Goal: Task Accomplishment & Management: Use online tool/utility

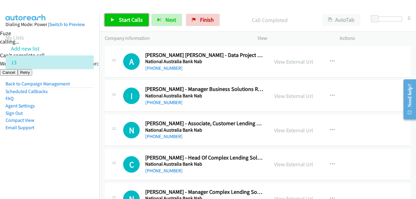
click at [114, 17] on link "Start Calls" at bounding box center [127, 20] width 44 height 12
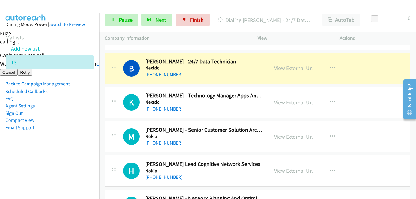
scroll to position [1990, 0]
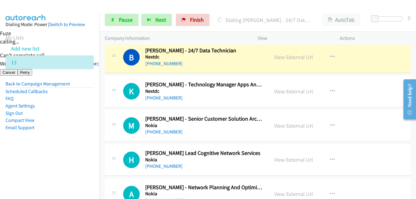
drag, startPoint x: 84, startPoint y: 139, endPoint x: 88, endPoint y: 137, distance: 4.7
click at [84, 139] on aside "Dialing Mode: Power | Switch to Preview My Lists Add new list 13 Back to Campai…" at bounding box center [49, 86] width 99 height 146
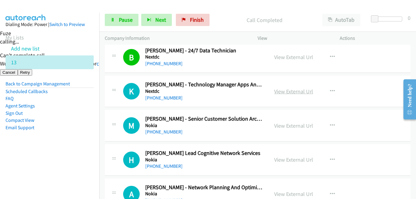
click at [305, 91] on link "View External Url" at bounding box center [293, 91] width 39 height 7
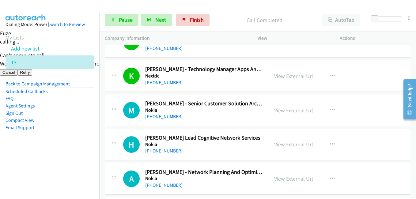
scroll to position [2021, 0]
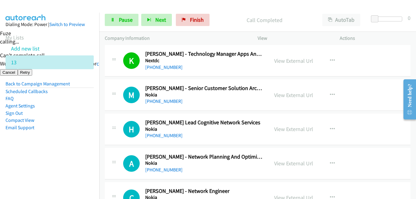
click at [88, 96] on li "FAQ" at bounding box center [50, 98] width 88 height 7
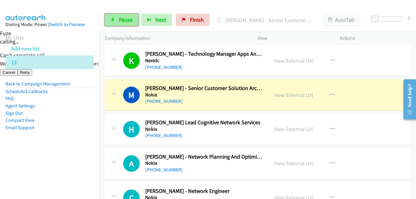
click at [124, 21] on span "Pause" at bounding box center [126, 19] width 14 height 7
click at [298, 94] on link "View External Url" at bounding box center [293, 95] width 39 height 7
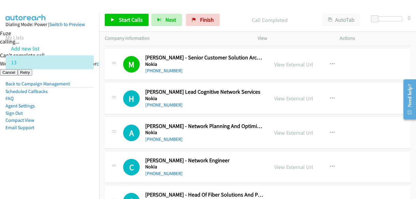
scroll to position [2113, 0]
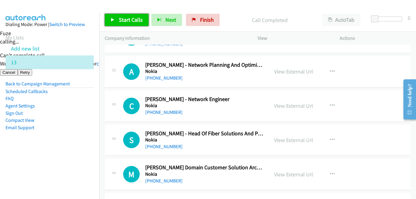
click at [123, 17] on span "Start Calls" at bounding box center [131, 19] width 24 height 7
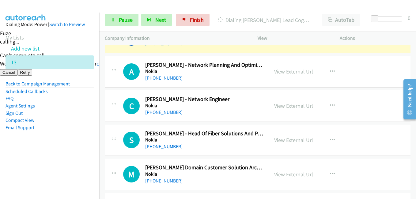
click at [47, 147] on aside "Dialing Mode: Power | Switch to Preview My Lists Add new list 13 Back to Campai…" at bounding box center [49, 86] width 99 height 146
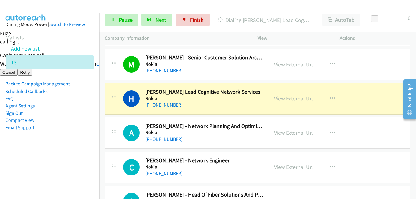
drag, startPoint x: 90, startPoint y: 150, endPoint x: 96, endPoint y: 145, distance: 7.2
click at [90, 150] on aside "Dialing Mode: Power | Switch to Preview My Lists Add new list 13 Back to Campai…" at bounding box center [49, 86] width 99 height 146
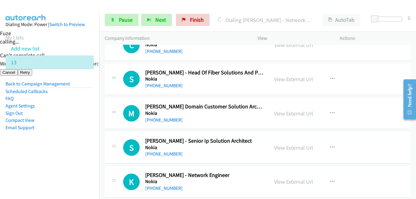
scroll to position [2174, 0]
drag, startPoint x: 77, startPoint y: 158, endPoint x: 88, endPoint y: 154, distance: 11.4
click at [77, 158] on aside "Dialing Mode: Power | Switch to Preview My Lists Add new list 13 Back to Campai…" at bounding box center [49, 86] width 99 height 146
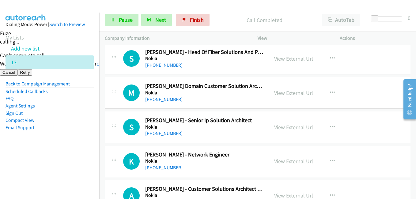
scroll to position [2205, 0]
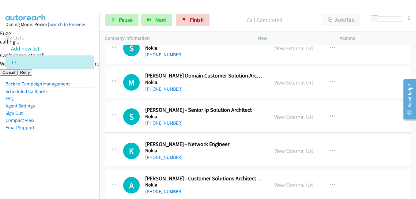
click at [77, 159] on nav "Dialing Mode: Power | Switch to Preview My Lists Add new list 13 Back to Campai…" at bounding box center [50, 112] width 100 height 199
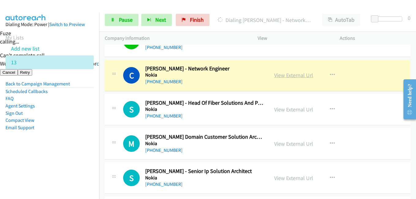
click at [307, 77] on link "View External Url" at bounding box center [293, 75] width 39 height 7
click at [132, 20] on link "Pause" at bounding box center [122, 20] width 34 height 12
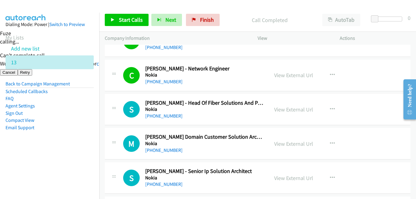
drag, startPoint x: 85, startPoint y: 149, endPoint x: 88, endPoint y: 136, distance: 13.4
click at [85, 149] on aside "Dialing Mode: Power | Switch to Preview My Lists Add new list 13 Back to Campai…" at bounding box center [49, 86] width 99 height 146
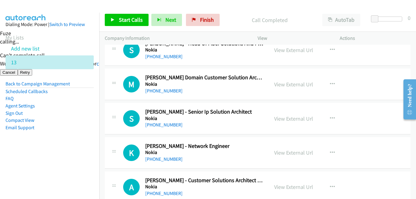
scroll to position [2205, 0]
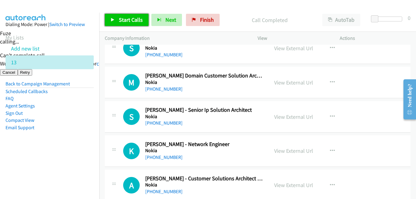
click at [134, 19] on span "Start Calls" at bounding box center [131, 19] width 24 height 7
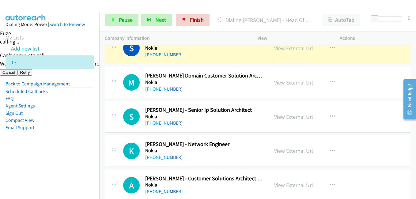
drag, startPoint x: 63, startPoint y: 139, endPoint x: 225, endPoint y: 136, distance: 162.0
click at [63, 139] on aside "Dialing Mode: Power | Switch to Preview My Lists Add new list 13 Back to Campai…" at bounding box center [49, 86] width 99 height 146
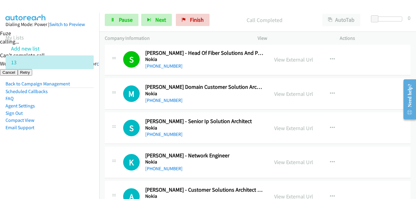
scroll to position [2174, 0]
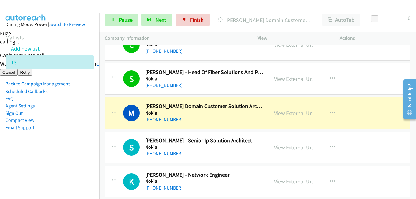
drag, startPoint x: 74, startPoint y: 134, endPoint x: 102, endPoint y: 134, distance: 27.6
click at [74, 134] on aside "Dialing Mode: Power | Switch to Preview My Lists Add new list 13 Back to Campai…" at bounding box center [49, 86] width 99 height 146
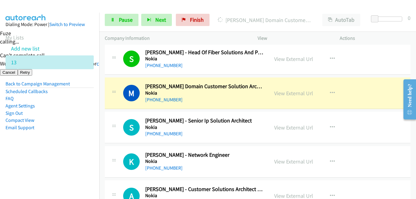
scroll to position [2205, 0]
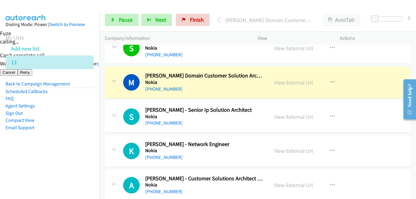
drag, startPoint x: 85, startPoint y: 165, endPoint x: 200, endPoint y: 141, distance: 116.7
click at [85, 165] on nav "Dialing Mode: Power | Switch to Preview My Lists Add new list 13 Back to Campai…" at bounding box center [50, 112] width 100 height 199
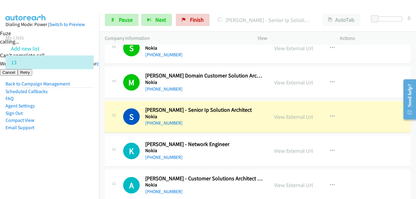
drag, startPoint x: 87, startPoint y: 147, endPoint x: 87, endPoint y: 140, distance: 7.7
click at [87, 147] on aside "Dialing Mode: Power | Switch to Preview My Lists Add new list 13 Back to Campai…" at bounding box center [49, 86] width 99 height 146
click at [288, 117] on link "View External Url" at bounding box center [293, 116] width 39 height 7
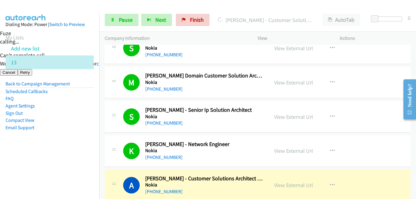
click at [83, 107] on li "Agent Settings" at bounding box center [50, 105] width 88 height 7
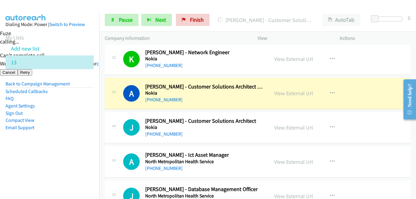
scroll to position [2327, 0]
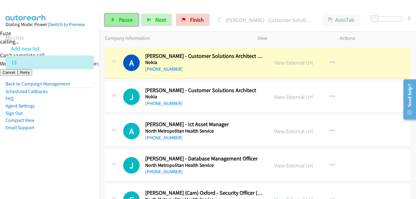
click at [134, 22] on link "Pause" at bounding box center [122, 20] width 34 height 12
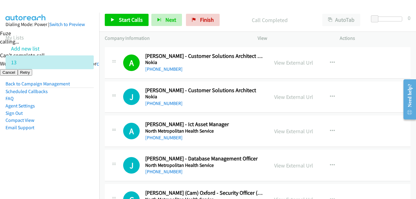
click at [58, 157] on aside "Dialing Mode: Power | Switch to Preview My Lists Add new list 13 Back to Campai…" at bounding box center [49, 86] width 99 height 146
click at [292, 132] on link "View External Url" at bounding box center [293, 131] width 39 height 7
click at [143, 17] on link "Start Calls" at bounding box center [127, 20] width 44 height 12
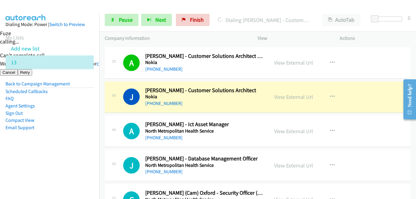
click at [68, 111] on li "Sign Out" at bounding box center [50, 113] width 88 height 7
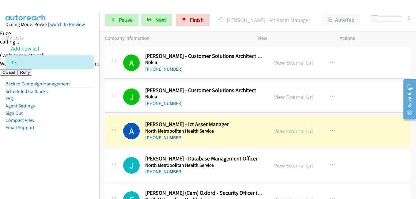
click at [73, 153] on aside "Dialing Mode: Power | Switch to Preview My Lists Add new list 13 Back to Campai…" at bounding box center [49, 86] width 99 height 146
click at [292, 130] on link "View External Url" at bounding box center [293, 131] width 39 height 7
click at [127, 22] on span "Pause" at bounding box center [126, 19] width 14 height 7
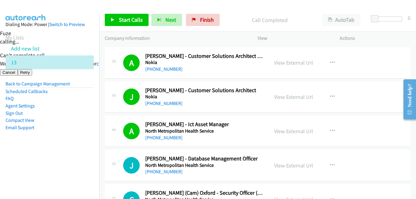
click at [86, 149] on aside "Dialing Mode: Power | Switch to Preview My Lists Add new list 13 Back to Campai…" at bounding box center [49, 86] width 99 height 146
click at [90, 166] on nav "Dialing Mode: Power | Switch to Preview My Lists Add new list 13 Back to Campai…" at bounding box center [50, 112] width 100 height 199
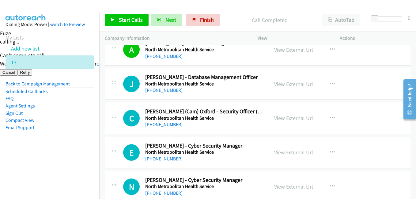
scroll to position [2419, 0]
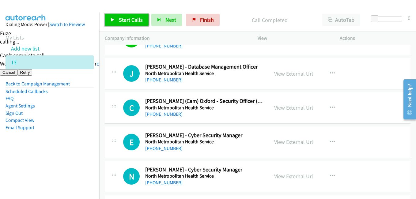
click at [127, 20] on span "Start Calls" at bounding box center [131, 19] width 24 height 7
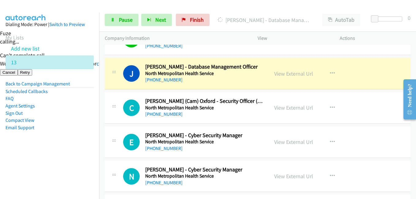
click at [82, 127] on li "Email Support" at bounding box center [50, 127] width 88 height 7
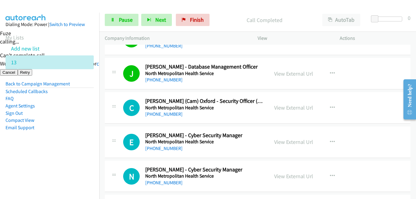
scroll to position [2450, 0]
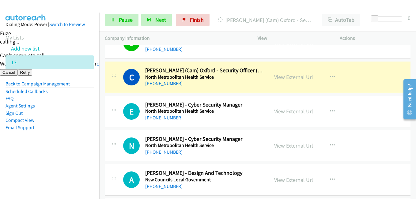
click at [83, 157] on aside "Dialing Mode: Power | Switch to Preview My Lists Add new list 13 Back to Campai…" at bounding box center [49, 86] width 99 height 146
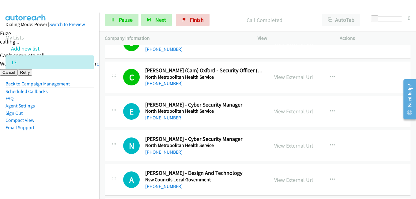
drag, startPoint x: 76, startPoint y: 151, endPoint x: 108, endPoint y: 142, distance: 33.4
click at [76, 151] on aside "Dialing Mode: Power | Switch to Preview My Lists Add new list 13 Back to Campai…" at bounding box center [49, 86] width 99 height 146
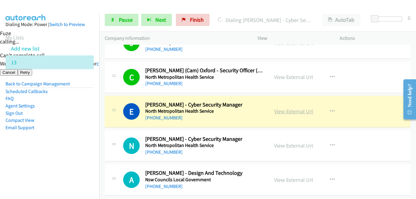
click at [301, 112] on link "View External Url" at bounding box center [293, 111] width 39 height 7
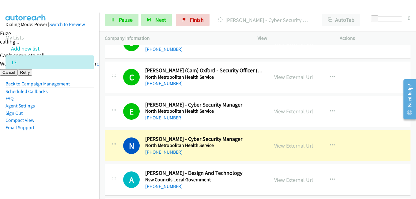
click at [65, 47] on li "Add new list" at bounding box center [55, 49] width 99 height 14
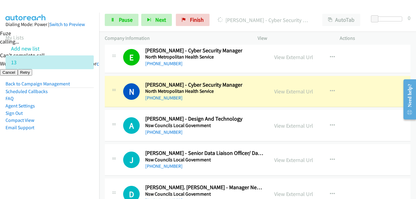
scroll to position [2511, 0]
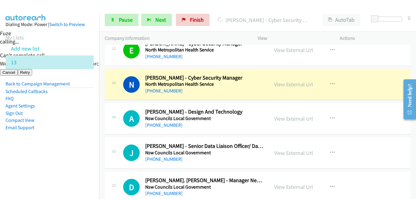
drag, startPoint x: 73, startPoint y: 154, endPoint x: 77, endPoint y: 153, distance: 4.0
click at [73, 154] on aside "Dialing Mode: Power | Switch to Preview My Lists Add new list 13 Back to Campai…" at bounding box center [49, 86] width 99 height 146
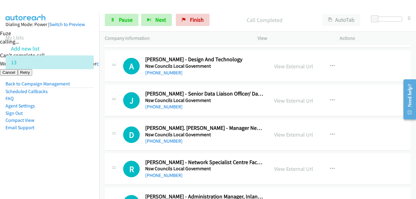
scroll to position [2572, 0]
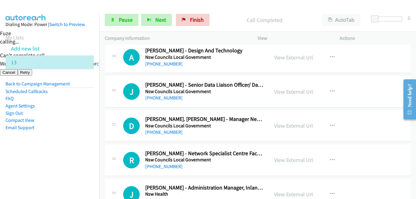
click at [57, 156] on aside "Dialing Mode: Power | Switch to Preview My Lists Add new list 13 Back to Campai…" at bounding box center [49, 86] width 99 height 146
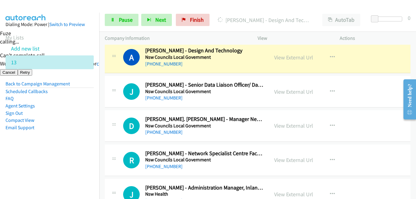
click at [63, 152] on aside "Dialing Mode: Power | Switch to Preview My Lists Add new list 13 Back to Campai…" at bounding box center [49, 86] width 99 height 146
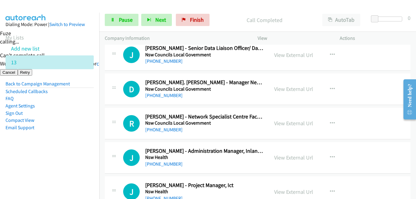
scroll to position [2633, 0]
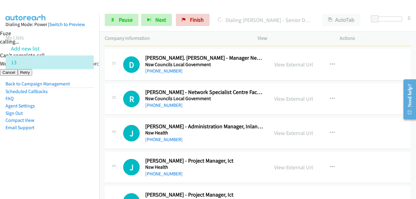
click at [69, 154] on aside "Dialing Mode: Power | Switch to Preview My Lists Add new list 13 Back to Campai…" at bounding box center [49, 86] width 99 height 146
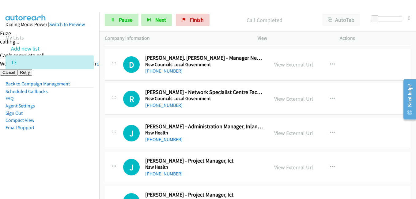
click at [78, 128] on li "Email Support" at bounding box center [50, 127] width 88 height 7
click at [131, 20] on span "Pause" at bounding box center [126, 19] width 14 height 7
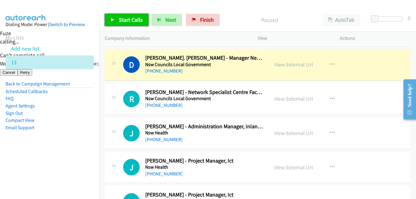
click at [134, 17] on span "Start Calls" at bounding box center [131, 19] width 24 height 7
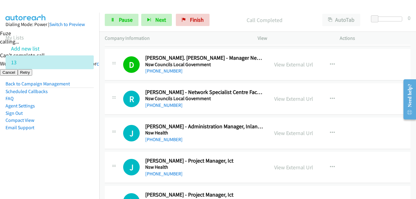
drag, startPoint x: 71, startPoint y: 156, endPoint x: 98, endPoint y: 154, distance: 27.0
click at [73, 157] on aside "Dialing Mode: Power | Switch to Preview My Lists Add new list 13 Back to Campai…" at bounding box center [49, 86] width 99 height 146
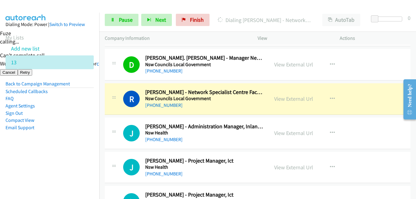
drag, startPoint x: 93, startPoint y: 147, endPoint x: 136, endPoint y: 124, distance: 48.3
click at [93, 147] on aside "Dialing Mode: Power | Switch to Preview My Lists Add new list 13 Back to Campai…" at bounding box center [49, 86] width 99 height 146
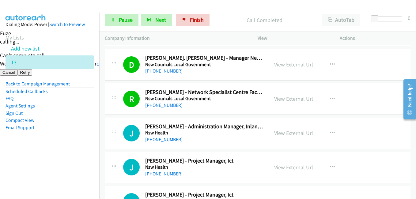
scroll to position [2695, 0]
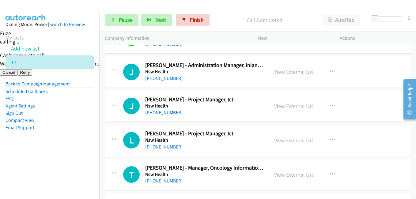
click at [88, 117] on li "Compact View" at bounding box center [50, 120] width 88 height 7
click at [128, 24] on link "Pause" at bounding box center [122, 20] width 34 height 12
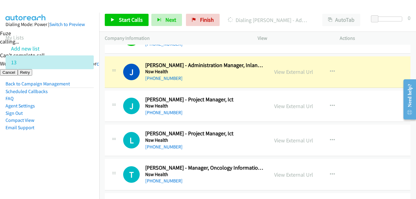
drag, startPoint x: 61, startPoint y: 154, endPoint x: 141, endPoint y: 135, distance: 81.9
click at [61, 154] on aside "Dialing Mode: Power | Switch to Preview My Lists Add new list 13 Back to Campai…" at bounding box center [49, 86] width 99 height 146
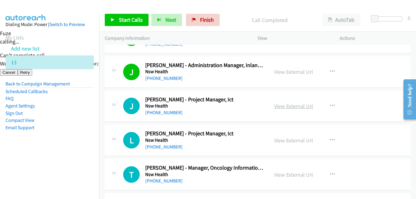
click at [299, 105] on link "View External Url" at bounding box center [293, 106] width 39 height 7
click at [294, 140] on link "View External Url" at bounding box center [293, 140] width 39 height 7
drag, startPoint x: 124, startPoint y: 22, endPoint x: 188, endPoint y: 32, distance: 64.5
click at [124, 22] on span "Start Calls" at bounding box center [131, 19] width 24 height 7
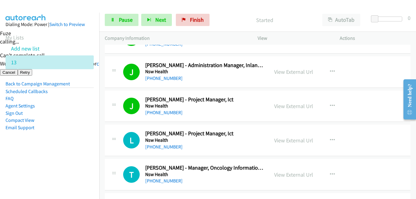
click at [74, 160] on nav "Dialing Mode: Power | Switch to Preview My Lists Add new list 13 Back to Campai…" at bounding box center [50, 112] width 100 height 199
drag, startPoint x: 58, startPoint y: 158, endPoint x: 104, endPoint y: 153, distance: 46.5
click at [58, 157] on aside "Dialing Mode: Power | Switch to Preview My Lists Add new list 13 Back to Campai…" at bounding box center [49, 86] width 99 height 146
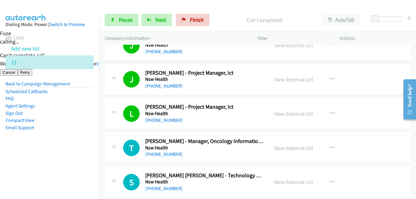
scroll to position [2756, 0]
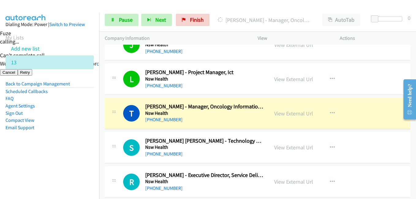
click at [74, 151] on aside "Dialing Mode: Power | Switch to Preview My Lists Add new list 13 Back to Campai…" at bounding box center [49, 86] width 99 height 146
click at [297, 112] on link "View External Url" at bounding box center [293, 113] width 39 height 7
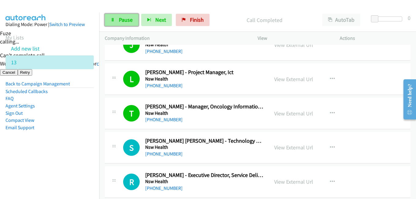
click at [122, 19] on span "Pause" at bounding box center [126, 19] width 14 height 7
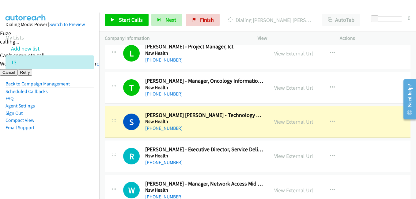
scroll to position [2817, 0]
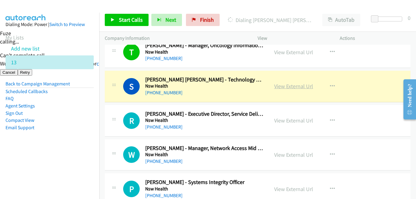
click at [295, 85] on link "View External Url" at bounding box center [293, 86] width 39 height 7
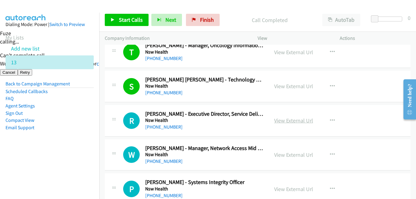
click at [296, 121] on link "View External Url" at bounding box center [293, 120] width 39 height 7
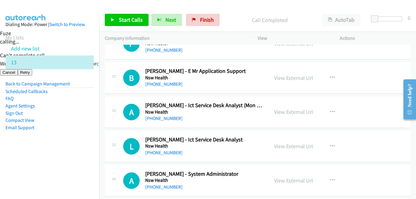
scroll to position [3001, 0]
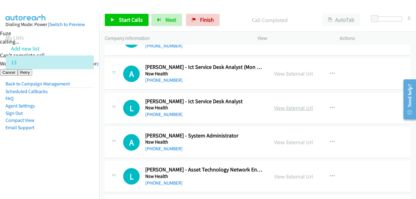
click at [295, 108] on link "View External Url" at bounding box center [293, 107] width 39 height 7
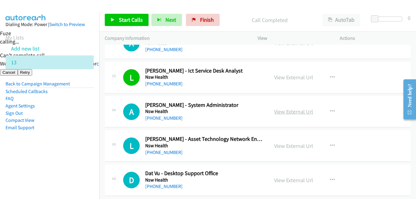
click at [297, 111] on link "View External Url" at bounding box center [293, 111] width 39 height 7
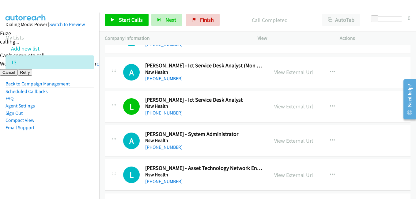
scroll to position [3001, 0]
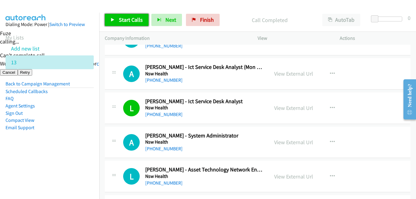
click at [137, 20] on span "Start Calls" at bounding box center [131, 19] width 24 height 7
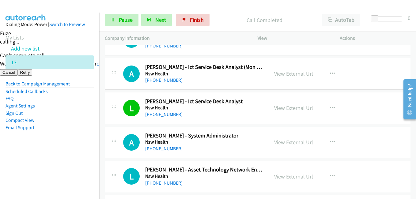
click at [63, 148] on aside "Dialing Mode: Power | Switch to Preview My Lists Add new list 13 Back to Campai…" at bounding box center [49, 86] width 99 height 146
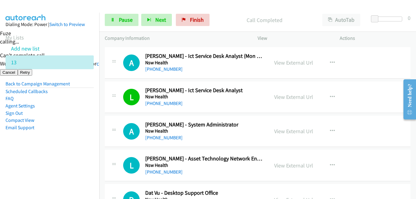
scroll to position [3031, 0]
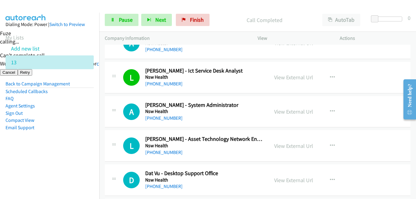
click at [73, 145] on aside "Dialing Mode: Power | Switch to Preview My Lists Add new list 13 Back to Campai…" at bounding box center [49, 86] width 99 height 146
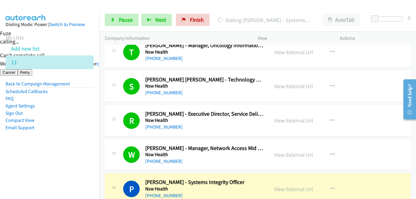
scroll to position [2909, 0]
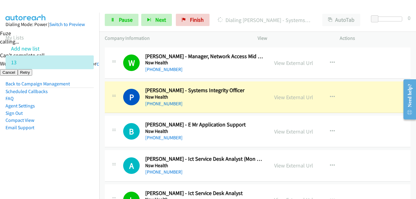
drag, startPoint x: 49, startPoint y: 151, endPoint x: 56, endPoint y: 149, distance: 7.5
click at [49, 150] on aside "Dialing Mode: Power | Switch to Preview My Lists Add new list 13 Back to Campai…" at bounding box center [49, 86] width 99 height 146
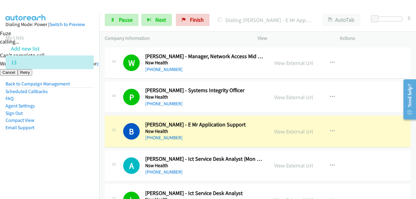
click at [84, 154] on aside "Dialing Mode: Power | Switch to Preview My Lists Add new list 13 Back to Campai…" at bounding box center [49, 86] width 99 height 146
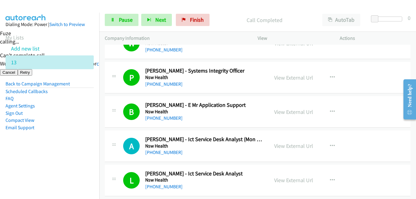
scroll to position [2970, 0]
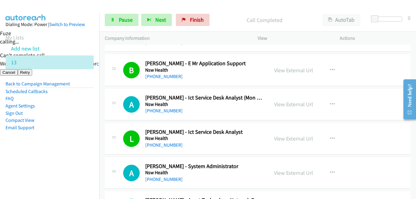
drag, startPoint x: 54, startPoint y: 164, endPoint x: 174, endPoint y: 159, distance: 120.5
click at [54, 164] on nav "Dialing Mode: Power | Switch to Preview My Lists Add new list 13 Back to Campai…" at bounding box center [50, 112] width 100 height 199
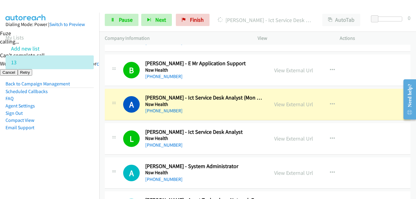
drag, startPoint x: 76, startPoint y: 153, endPoint x: 89, endPoint y: 151, distance: 13.1
click at [77, 153] on aside "Dialing Mode: Power | Switch to Preview My Lists Add new list 13 Back to Campai…" at bounding box center [49, 86] width 99 height 146
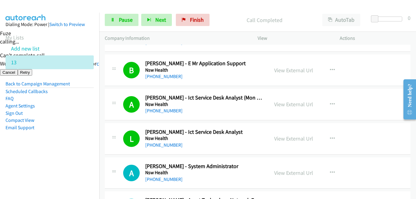
scroll to position [3031, 0]
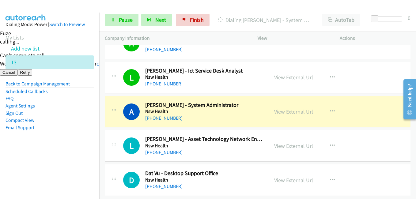
click at [102, 148] on td "L Callback Scheduled Luigi Muratore - Asset Technology Network Engineer Nsw Hea…" at bounding box center [257, 146] width 317 height 34
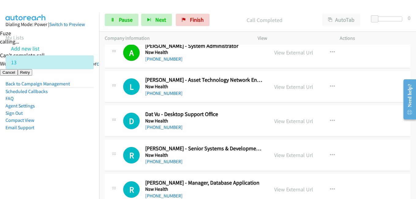
scroll to position [3093, 0]
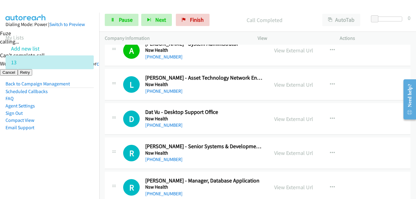
click at [93, 144] on aside "Dialing Mode: Power | Switch to Preview My Lists Add new list 13 Back to Campai…" at bounding box center [49, 86] width 99 height 146
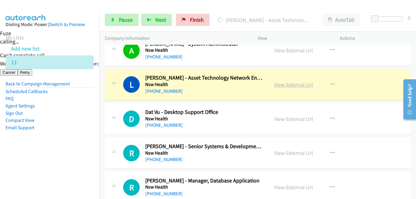
click at [305, 85] on link "View External Url" at bounding box center [293, 84] width 39 height 7
click at [125, 18] on span "Pause" at bounding box center [126, 19] width 14 height 7
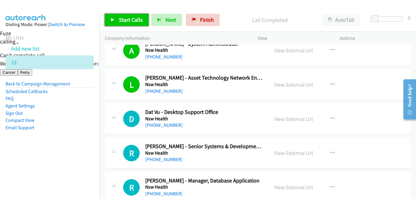
click at [134, 16] on link "Start Calls" at bounding box center [127, 20] width 44 height 12
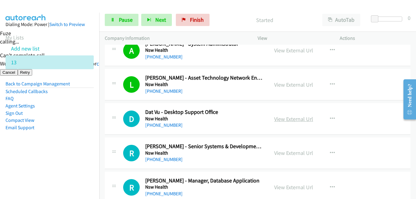
click at [296, 117] on link "View External Url" at bounding box center [293, 118] width 39 height 7
click at [121, 19] on span "Pause" at bounding box center [126, 19] width 14 height 7
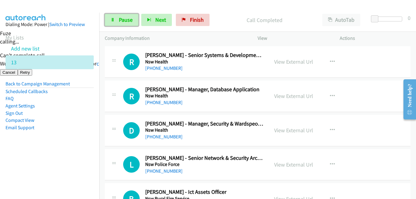
scroll to position [3185, 0]
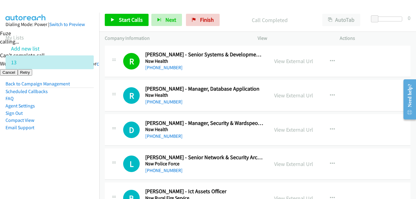
click at [85, 149] on aside "Dialing Mode: Power | Switch to Preview My Lists Add new list 13 Back to Campai…" at bounding box center [49, 86] width 99 height 146
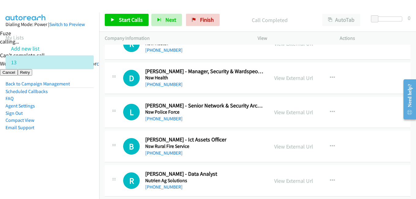
scroll to position [3246, 0]
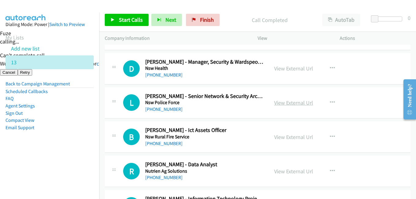
click at [301, 101] on link "View External Url" at bounding box center [293, 102] width 39 height 7
click at [287, 137] on link "View External Url" at bounding box center [293, 137] width 39 height 7
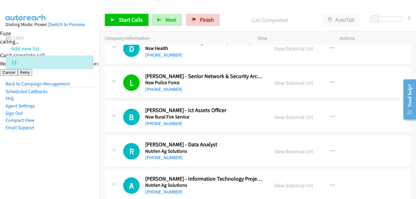
scroll to position [3307, 0]
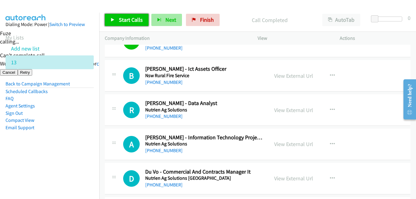
drag, startPoint x: 127, startPoint y: 19, endPoint x: 150, endPoint y: 16, distance: 23.5
click at [127, 19] on span "Start Calls" at bounding box center [131, 19] width 24 height 7
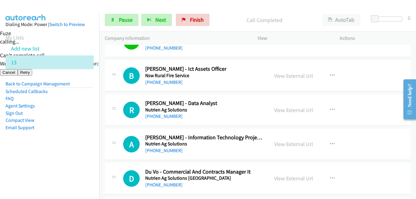
drag, startPoint x: 61, startPoint y: 145, endPoint x: 105, endPoint y: 129, distance: 47.3
click at [62, 145] on aside "Dialing Mode: Power | Switch to Preview My Lists Add new list 13 Back to Campai…" at bounding box center [49, 86] width 99 height 146
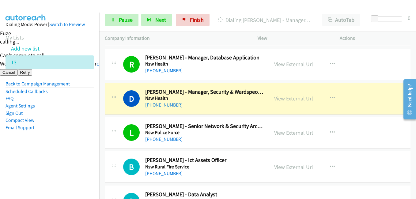
scroll to position [3215, 0]
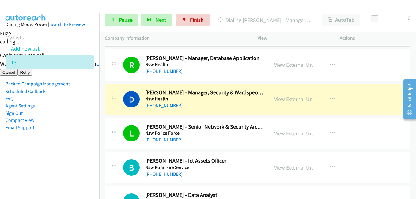
click at [31, 158] on aside "Dialing Mode: Power | Switch to Preview My Lists Add new list 13 Back to Campai…" at bounding box center [49, 86] width 99 height 146
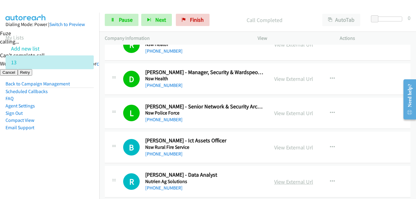
scroll to position [3246, 0]
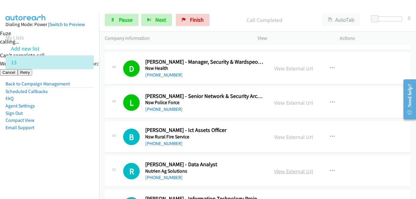
click at [296, 171] on link "View External Url" at bounding box center [293, 171] width 39 height 7
click at [50, 153] on aside "Dialing Mode: Power | Switch to Preview My Lists Add new list 13 Back to Campai…" at bounding box center [49, 86] width 99 height 146
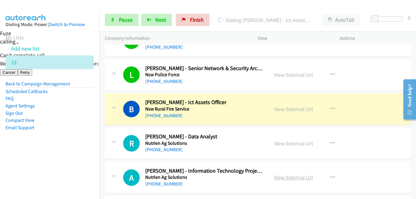
scroll to position [3307, 0]
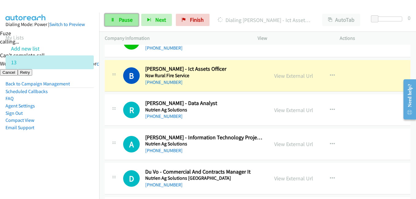
click at [120, 18] on span "Pause" at bounding box center [126, 19] width 14 height 7
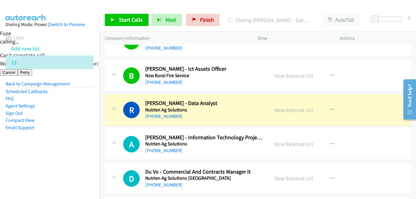
click at [53, 172] on nav "Dialing Mode: Power | Switch to Preview My Lists Add new list 13 Back to Campai…" at bounding box center [50, 112] width 100 height 199
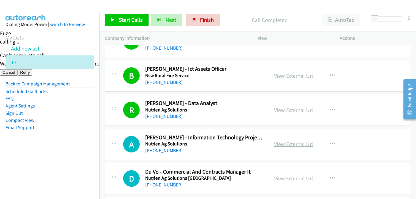
click at [295, 142] on link "View External Url" at bounding box center [293, 144] width 39 height 7
click at [129, 21] on span "Start Calls" at bounding box center [131, 19] width 24 height 7
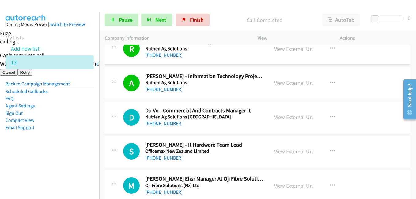
scroll to position [3430, 0]
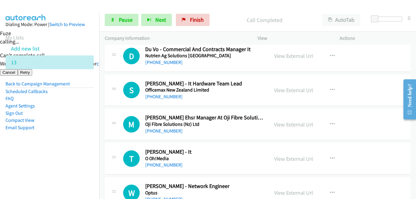
click at [81, 117] on li "Compact View" at bounding box center [50, 120] width 88 height 7
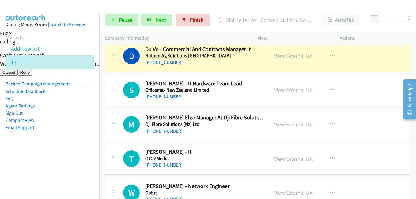
click at [293, 54] on link "View External Url" at bounding box center [293, 55] width 39 height 7
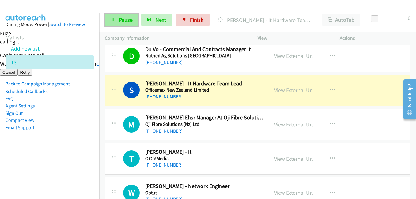
click at [115, 21] on icon at bounding box center [113, 20] width 4 height 4
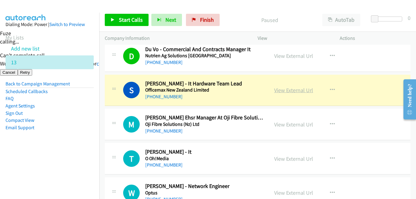
click at [291, 89] on link "View External Url" at bounding box center [293, 90] width 39 height 7
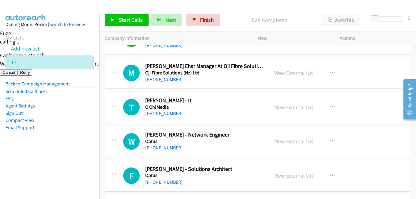
scroll to position [3491, 0]
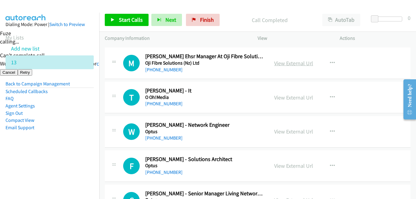
click at [297, 62] on link "View External Url" at bounding box center [293, 63] width 39 height 7
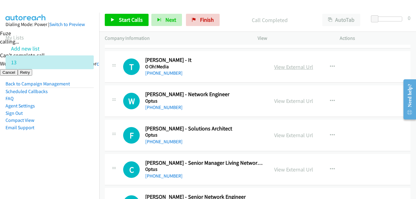
click at [293, 67] on link "View External Url" at bounding box center [293, 66] width 39 height 7
click at [77, 156] on aside "Dialing Mode: Power | Switch to Preview My Lists Add new list 13 Back to Campai…" at bounding box center [49, 86] width 99 height 146
click at [330, 99] on icon "button" at bounding box center [332, 101] width 5 height 5
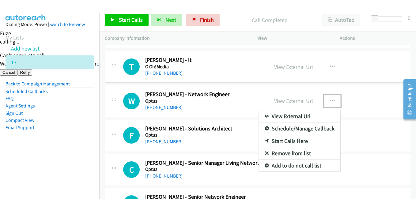
click at [295, 139] on link "Start Calls Here" at bounding box center [299, 141] width 81 height 12
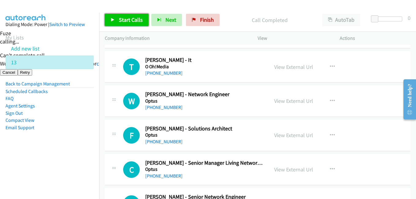
click at [131, 17] on span "Start Calls" at bounding box center [131, 19] width 24 height 7
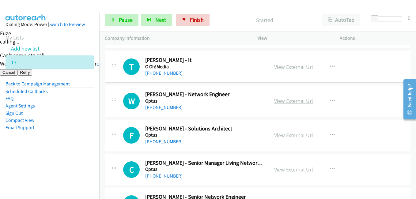
click at [298, 100] on link "View External Url" at bounding box center [293, 100] width 39 height 7
click at [55, 133] on aside "Dialing Mode: Power | Switch to Preview My Lists Add new list 13 Back to Campai…" at bounding box center [49, 86] width 99 height 146
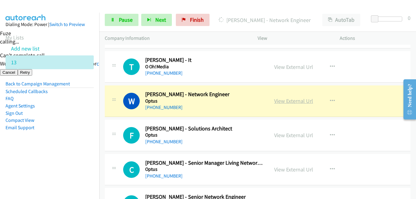
click at [298, 101] on link "View External Url" at bounding box center [293, 100] width 39 height 7
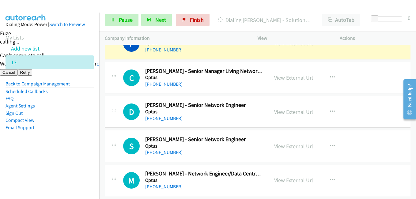
scroll to position [3552, 0]
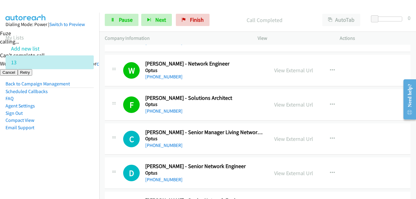
drag, startPoint x: 70, startPoint y: 151, endPoint x: 138, endPoint y: 147, distance: 68.1
click at [70, 151] on aside "Dialing Mode: Power | Switch to Preview My Lists Add new list 13 Back to Campai…" at bounding box center [49, 86] width 99 height 146
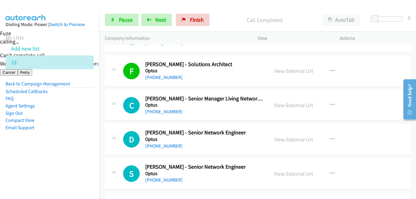
scroll to position [3613, 0]
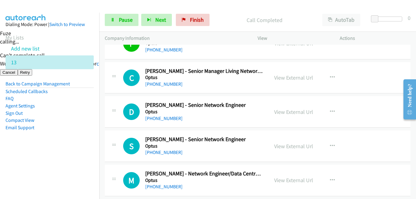
click at [101, 151] on td "S Callback Scheduled Stephen Ryan - Senior Network Engineer Optus Australia/Syd…" at bounding box center [257, 146] width 317 height 34
click at [293, 111] on link "View External Url" at bounding box center [293, 111] width 39 height 7
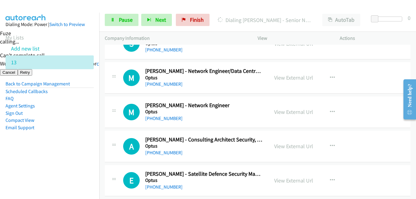
scroll to position [3705, 0]
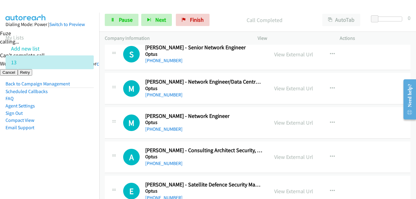
click at [73, 160] on nav "Dialing Mode: Power | Switch to Preview My Lists Add new list 13 Back to Campai…" at bounding box center [50, 112] width 100 height 199
click at [84, 141] on aside "Dialing Mode: Power | Switch to Preview My Lists Add new list 13 Back to Campai…" at bounding box center [49, 86] width 99 height 146
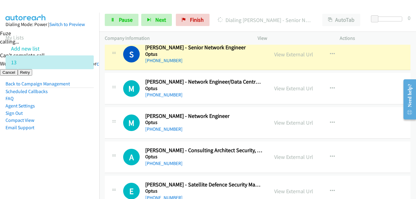
click at [80, 139] on aside "Dialing Mode: Power | Switch to Preview My Lists Add new list 13 Back to Campai…" at bounding box center [49, 86] width 99 height 146
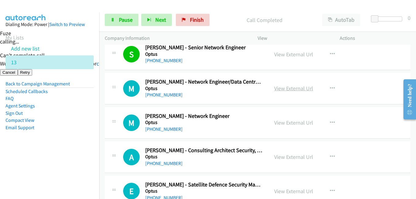
click at [302, 88] on link "View External Url" at bounding box center [293, 88] width 39 height 7
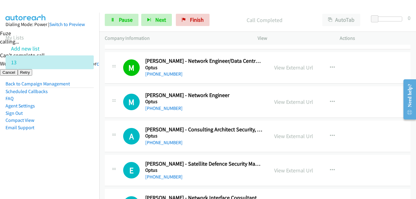
scroll to position [3736, 0]
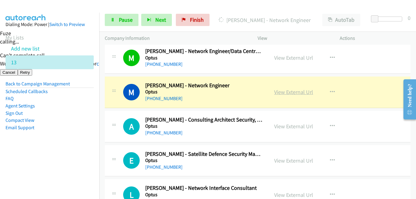
click at [302, 94] on link "View External Url" at bounding box center [293, 91] width 39 height 7
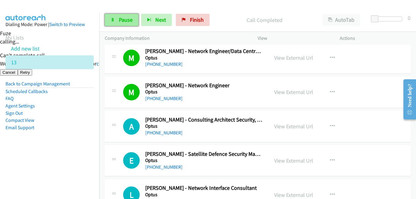
click at [124, 21] on span "Pause" at bounding box center [126, 19] width 14 height 7
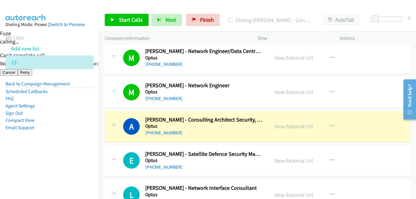
click at [84, 151] on aside "Dialing Mode: Power | Switch to Preview My Lists Add new list 13 Back to Campai…" at bounding box center [49, 86] width 99 height 146
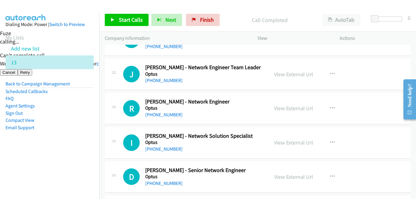
scroll to position [3889, 0]
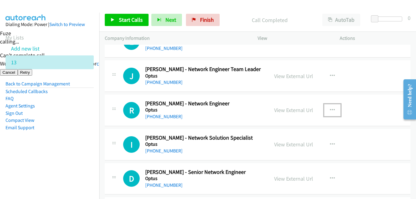
click at [334, 111] on button "button" at bounding box center [332, 110] width 17 height 12
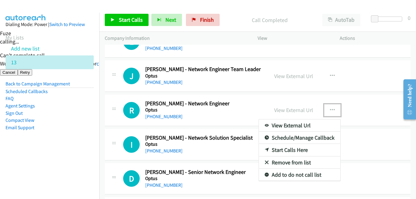
click at [293, 152] on link "Start Calls Here" at bounding box center [299, 150] width 81 height 12
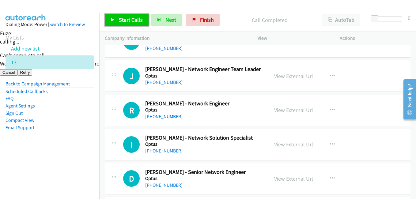
click at [130, 19] on span "Start Calls" at bounding box center [131, 19] width 24 height 7
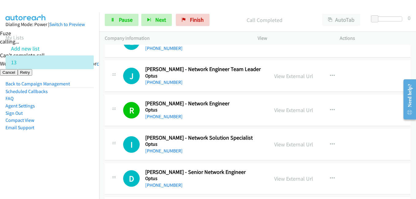
drag, startPoint x: 89, startPoint y: 143, endPoint x: 93, endPoint y: 137, distance: 7.5
click at [89, 143] on aside "Dialing Mode: Power | Switch to Preview My Lists Add new list 13 Back to Campai…" at bounding box center [49, 86] width 99 height 146
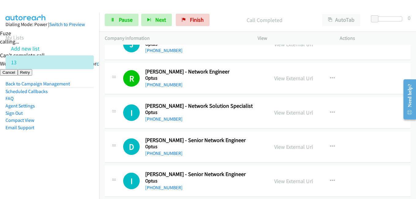
scroll to position [3950, 0]
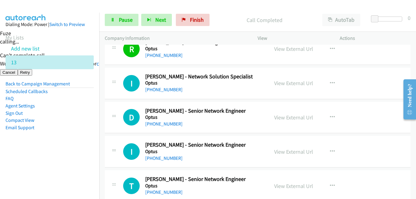
click at [77, 126] on li "Email Support" at bounding box center [50, 127] width 88 height 7
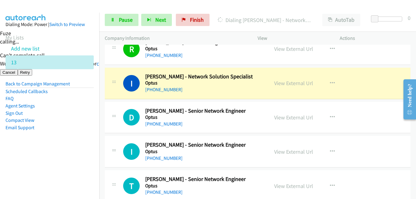
drag, startPoint x: 79, startPoint y: 154, endPoint x: 91, endPoint y: 150, distance: 12.1
click at [79, 154] on aside "Dialing Mode: Power | Switch to Preview My Lists Add new list 13 Back to Campai…" at bounding box center [49, 86] width 99 height 146
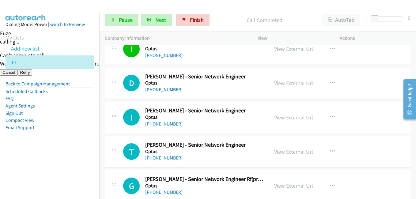
scroll to position [4011, 0]
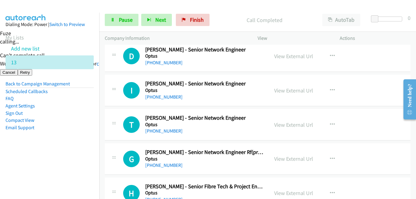
click at [45, 172] on nav "Dialing Mode: Power | Switch to Preview My Lists Add new list 13 Back to Campai…" at bounding box center [50, 112] width 100 height 199
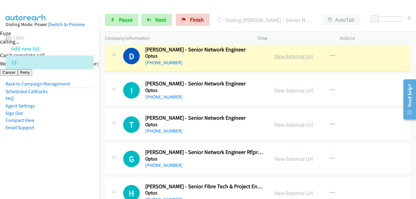
click at [292, 59] on link "View External Url" at bounding box center [293, 56] width 39 height 7
click at [298, 56] on link "View External Url" at bounding box center [293, 56] width 39 height 7
click at [120, 20] on span "Pause" at bounding box center [126, 19] width 14 height 7
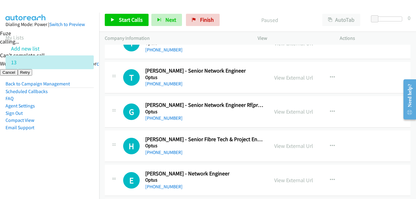
scroll to position [4073, 0]
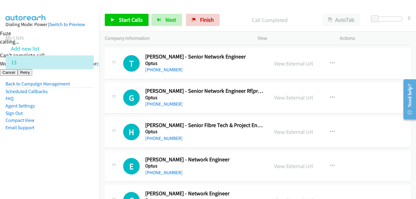
click at [56, 157] on aside "Dialing Mode: Power | Switch to Preview My Lists Add new list 13 Back to Campai…" at bounding box center [49, 86] width 99 height 146
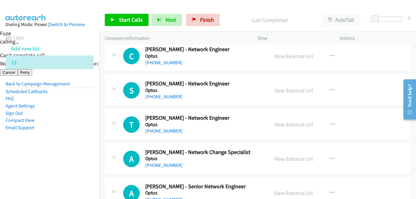
scroll to position [4226, 0]
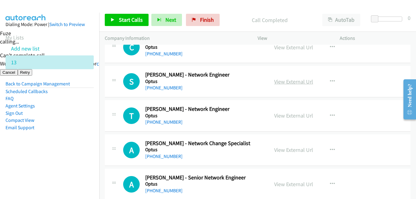
click at [300, 81] on link "View External Url" at bounding box center [293, 81] width 39 height 7
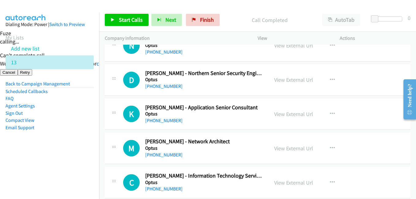
scroll to position [4532, 0]
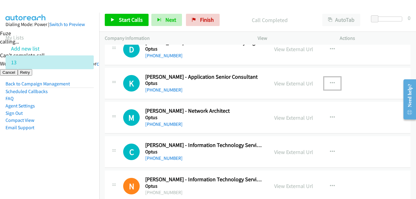
click at [330, 82] on icon "button" at bounding box center [332, 83] width 5 height 5
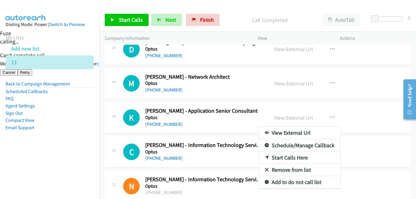
click at [288, 157] on link "Start Calls Here" at bounding box center [299, 158] width 81 height 12
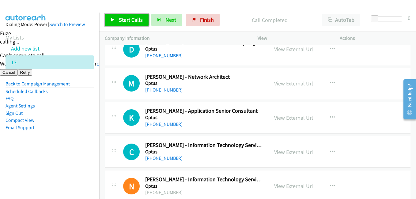
click at [121, 19] on span "Start Calls" at bounding box center [131, 19] width 24 height 7
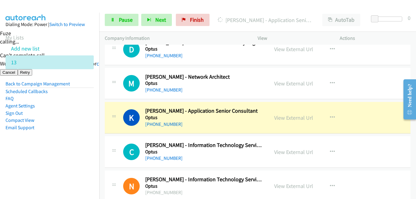
click at [72, 153] on aside "Dialing Mode: Power | Switch to Preview My Lists Add new list 13 Back to Campai…" at bounding box center [49, 86] width 99 height 146
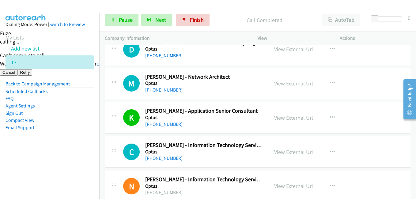
scroll to position [4563, 0]
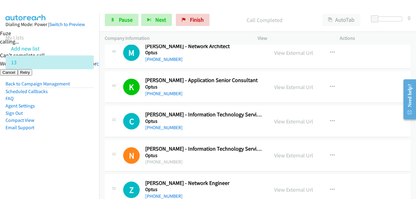
click at [67, 145] on aside "Dialing Mode: Power | Switch to Preview My Lists Add new list 13 Back to Campai…" at bounding box center [49, 86] width 99 height 146
click at [290, 123] on link "View External Url" at bounding box center [293, 121] width 39 height 7
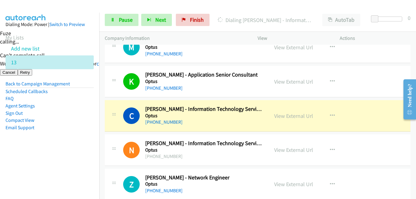
scroll to position [4578, 0]
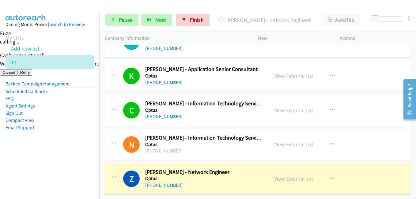
click at [66, 156] on aside "Dialing Mode: Power | Switch to Preview My Lists Add new list 13 Back to Campai…" at bounding box center [49, 86] width 99 height 146
drag, startPoint x: 59, startPoint y: 154, endPoint x: 108, endPoint y: 103, distance: 70.8
click at [62, 155] on aside "Dialing Mode: Power | Switch to Preview My Lists Add new list 13 Back to Campai…" at bounding box center [49, 86] width 99 height 146
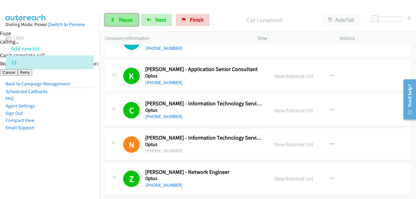
click at [123, 19] on span "Pause" at bounding box center [126, 19] width 14 height 7
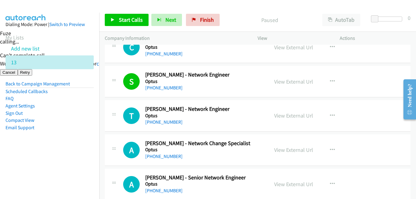
scroll to position [4211, 0]
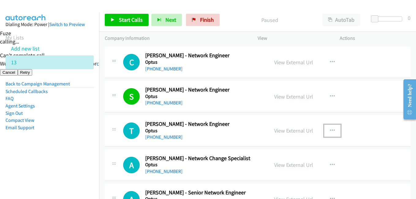
click at [330, 129] on icon "button" at bounding box center [332, 130] width 5 height 5
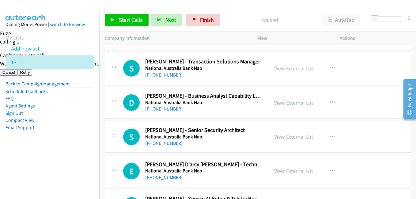
scroll to position [208, 0]
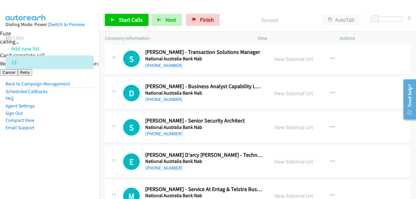
click at [329, 126] on div at bounding box center [208, 99] width 416 height 199
click at [291, 126] on link "View External Url" at bounding box center [293, 127] width 39 height 7
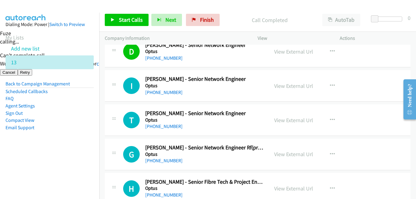
scroll to position [4005, 0]
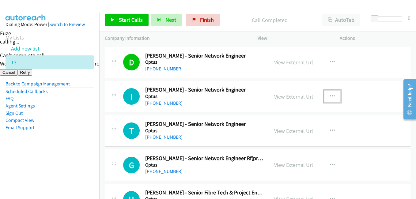
click at [330, 96] on icon "button" at bounding box center [332, 96] width 5 height 5
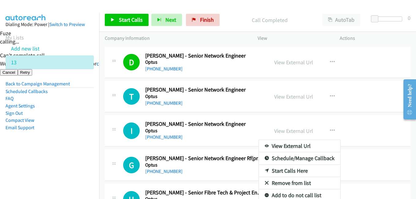
click at [285, 168] on link "Start Calls Here" at bounding box center [299, 171] width 81 height 12
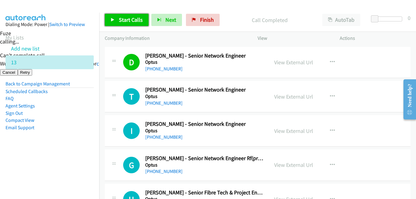
click at [133, 15] on link "Start Calls" at bounding box center [127, 20] width 44 height 12
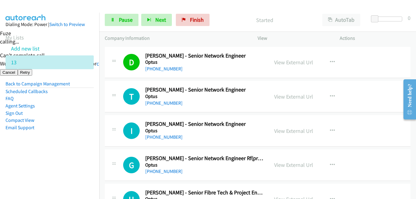
click at [69, 115] on li "Sign Out" at bounding box center [50, 113] width 88 height 7
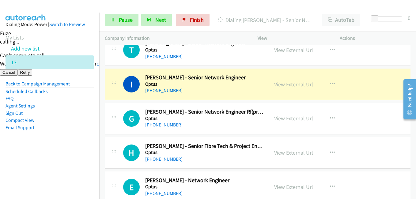
scroll to position [4066, 0]
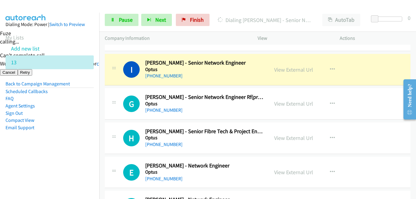
drag, startPoint x: 55, startPoint y: 143, endPoint x: 63, endPoint y: 145, distance: 8.4
click at [55, 143] on aside "Dialing Mode: Power | Switch to Preview My Lists Add new list 13 Back to Campai…" at bounding box center [49, 86] width 99 height 146
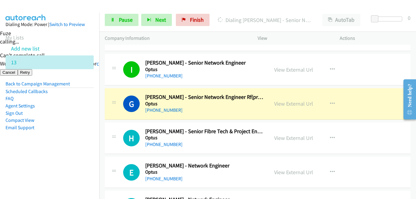
click at [87, 151] on aside "Dialing Mode: Power | Switch to Preview My Lists Add new list 13 Back to Campai…" at bounding box center [49, 86] width 99 height 146
click at [291, 105] on link "View External Url" at bounding box center [293, 103] width 39 height 7
drag, startPoint x: 55, startPoint y: 147, endPoint x: 77, endPoint y: 119, distance: 35.8
click at [55, 147] on aside "Dialing Mode: Power | Switch to Preview My Lists Add new list 13 Back to Campai…" at bounding box center [49, 86] width 99 height 146
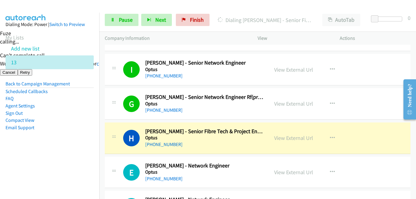
click at [63, 154] on aside "Dialing Mode: Power | Switch to Preview My Lists Add new list 13 Back to Campai…" at bounding box center [49, 86] width 99 height 146
click at [73, 156] on aside "Dialing Mode: Power | Switch to Preview My Lists Add new list 13 Back to Campai…" at bounding box center [49, 86] width 99 height 146
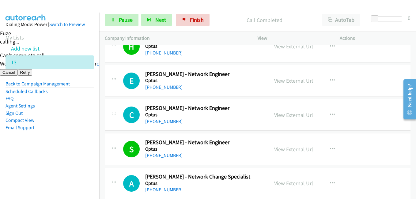
scroll to position [4158, 0]
click at [301, 80] on link "View External Url" at bounding box center [293, 80] width 39 height 7
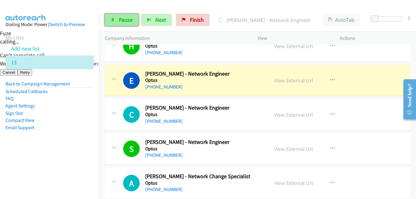
click at [123, 21] on span "Pause" at bounding box center [126, 19] width 14 height 7
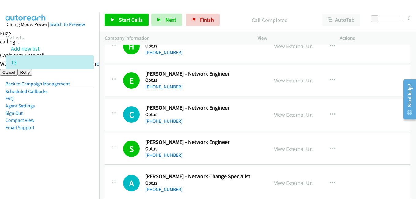
drag, startPoint x: 52, startPoint y: 142, endPoint x: 58, endPoint y: 141, distance: 6.6
click at [52, 142] on aside "Dialing Mode: Power | Switch to Preview My Lists Add new list 13 Back to Campai…" at bounding box center [49, 86] width 99 height 146
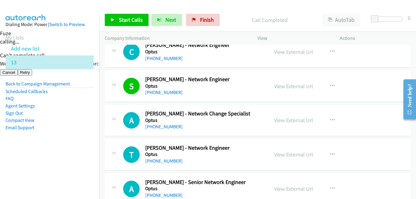
scroll to position [4250, 0]
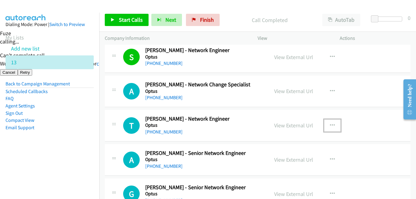
click at [330, 123] on icon "button" at bounding box center [332, 125] width 5 height 5
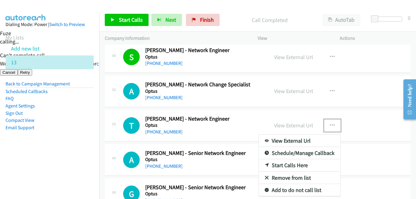
click at [291, 164] on link "Start Calls Here" at bounding box center [299, 165] width 81 height 12
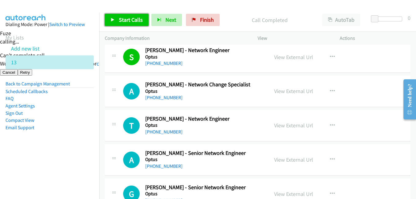
click at [134, 21] on span "Start Calls" at bounding box center [131, 19] width 24 height 7
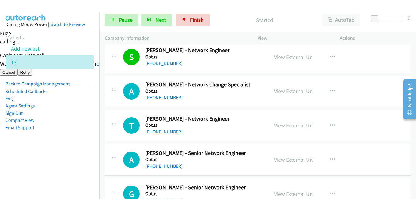
drag, startPoint x: 83, startPoint y: 145, endPoint x: 103, endPoint y: 142, distance: 20.1
click at [84, 145] on aside "Dialing Mode: Power | Switch to Preview My Lists Add new list 13 Back to Campai…" at bounding box center [49, 86] width 99 height 146
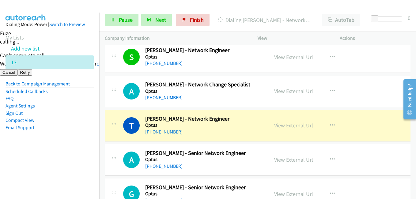
scroll to position [4281, 0]
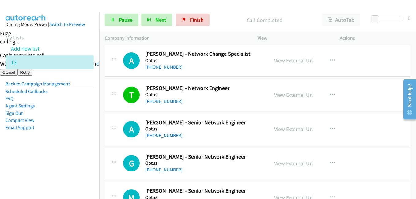
drag, startPoint x: 82, startPoint y: 137, endPoint x: 181, endPoint y: 134, distance: 98.3
click at [85, 136] on aside "Dialing Mode: Power | Switch to Preview My Lists Add new list 13 Back to Campai…" at bounding box center [49, 86] width 99 height 146
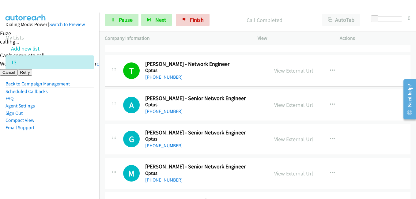
scroll to position [4342, 0]
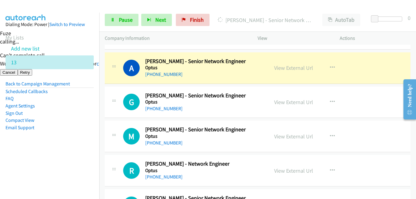
click at [54, 142] on aside "Dialing Mode: Power | Switch to Preview My Lists Add new list 13 Back to Campai…" at bounding box center [49, 86] width 99 height 146
click at [71, 133] on aside "Dialing Mode: Power | Switch to Preview My Lists Add new list 13 Back to Campai…" at bounding box center [49, 86] width 99 height 146
drag, startPoint x: 91, startPoint y: 142, endPoint x: 130, endPoint y: 140, distance: 39.3
click at [91, 142] on aside "Dialing Mode: Power | Switch to Preview My Lists Add new list 13 Back to Campai…" at bounding box center [49, 86] width 99 height 146
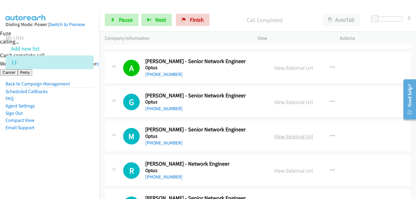
scroll to position [4373, 0]
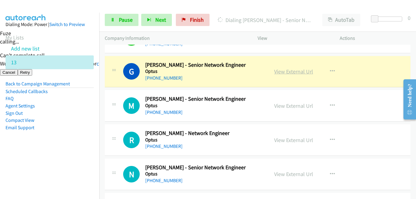
click at [295, 72] on link "View External Url" at bounding box center [293, 71] width 39 height 7
click at [123, 17] on span "Pause" at bounding box center [126, 19] width 14 height 7
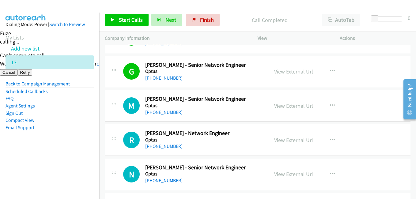
click at [86, 164] on nav "Dialing Mode: Power | Switch to Preview My Lists Add new list 13 Back to Campai…" at bounding box center [50, 112] width 100 height 199
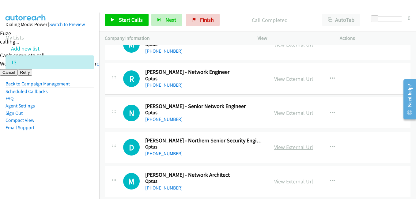
scroll to position [4495, 0]
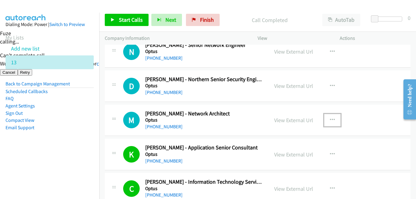
click at [330, 120] on icon "button" at bounding box center [332, 120] width 5 height 5
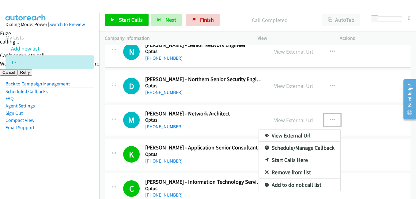
click at [248, 111] on div at bounding box center [208, 99] width 416 height 199
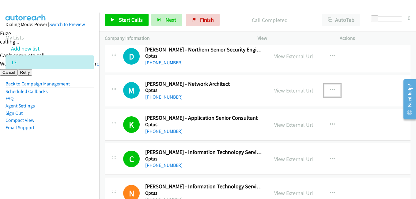
scroll to position [4578, 0]
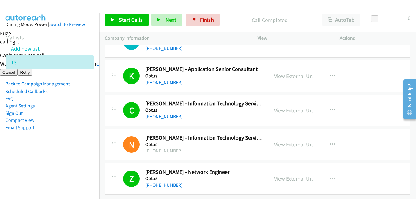
drag, startPoint x: 65, startPoint y: 161, endPoint x: 109, endPoint y: 142, distance: 47.7
click at [65, 161] on nav "Dialing Mode: Power | Switch to Preview My Lists Add new list 13 Back to Campai…" at bounding box center [50, 112] width 100 height 199
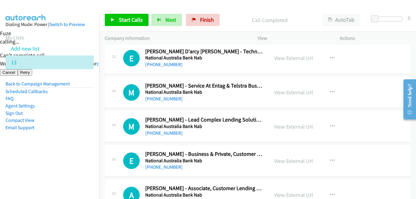
scroll to position [0, 0]
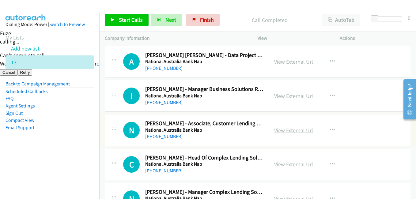
click at [295, 130] on link "View External Url" at bounding box center [293, 130] width 39 height 7
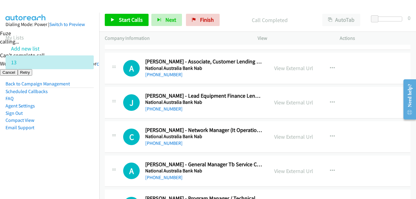
scroll to position [490, 0]
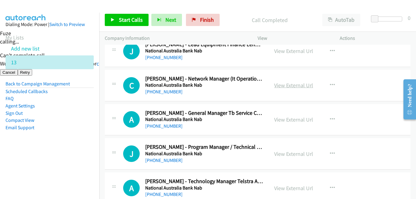
click at [294, 85] on link "View External Url" at bounding box center [293, 85] width 39 height 7
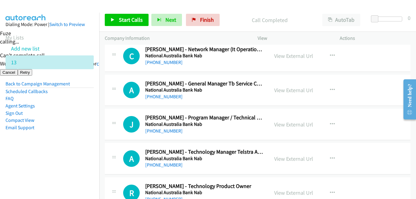
scroll to position [551, 0]
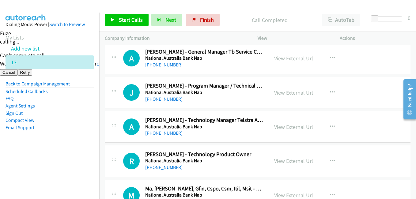
click at [294, 93] on link "View External Url" at bounding box center [293, 92] width 39 height 7
click at [305, 129] on link "View External Url" at bounding box center [293, 126] width 39 height 7
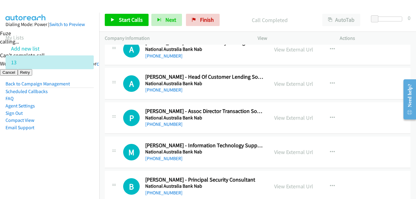
scroll to position [827, 0]
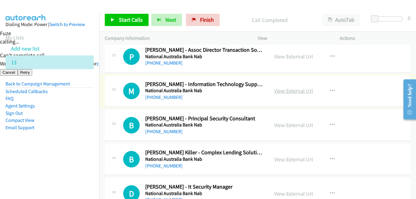
click at [301, 90] on link "View External Url" at bounding box center [293, 90] width 39 height 7
click at [286, 125] on link "View External Url" at bounding box center [293, 125] width 39 height 7
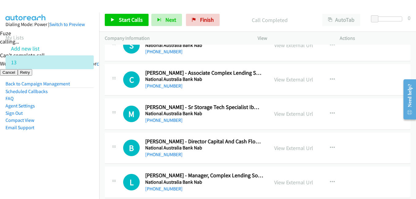
scroll to position [1010, 0]
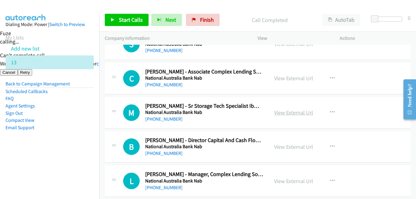
click at [292, 112] on link "View External Url" at bounding box center [293, 112] width 39 height 7
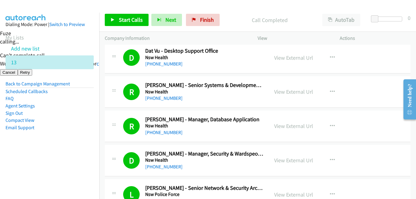
scroll to position [3338, 0]
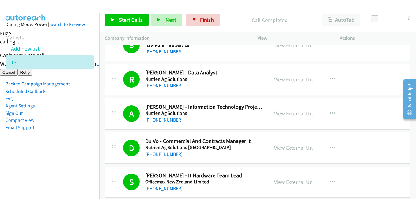
click at [90, 132] on aside "Dialing Mode: Power | Switch to Preview My Lists Add new list 13 Back to Campai…" at bounding box center [49, 86] width 99 height 146
click at [197, 22] on link "Finish" at bounding box center [203, 20] width 34 height 12
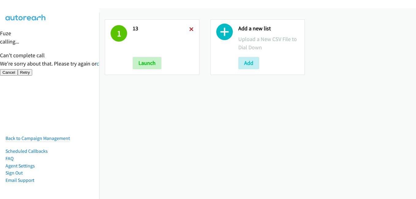
click at [190, 28] on icon at bounding box center [191, 30] width 4 height 4
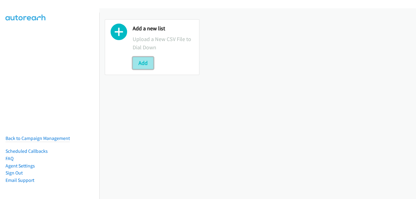
click at [148, 63] on button "Add" at bounding box center [143, 63] width 21 height 12
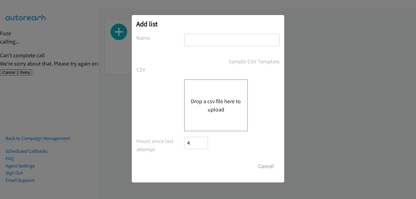
click at [213, 106] on button "Drop a csv file here to upload" at bounding box center [216, 105] width 50 height 17
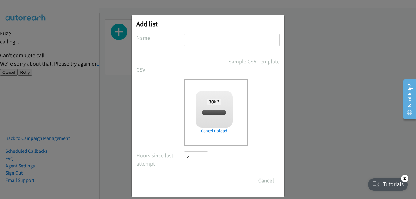
checkbox input "true"
click at [205, 42] on input "text" at bounding box center [232, 40] width 96 height 13
type input "1"
click at [198, 177] on input "Save List" at bounding box center [200, 181] width 32 height 12
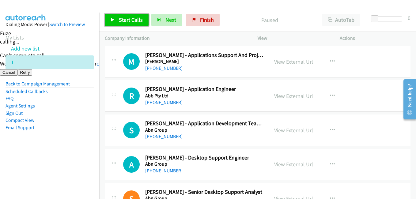
drag, startPoint x: 137, startPoint y: 20, endPoint x: 143, endPoint y: 19, distance: 5.9
click at [137, 20] on span "Start Calls" at bounding box center [131, 19] width 24 height 7
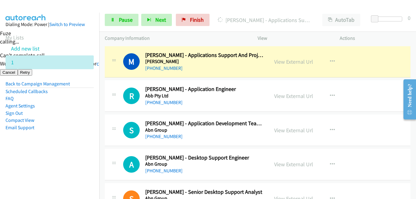
drag, startPoint x: 70, startPoint y: 151, endPoint x: 82, endPoint y: 144, distance: 13.3
click at [71, 151] on aside "Dialing Mode: Power | Switch to Preview My Lists Add new list 1 Back to Campaig…" at bounding box center [49, 86] width 99 height 146
drag, startPoint x: 87, startPoint y: 163, endPoint x: 98, endPoint y: 159, distance: 11.2
click at [87, 163] on nav "Dialing Mode: Power | Switch to Preview My Lists Add new list 1 Back to Campaig…" at bounding box center [50, 112] width 100 height 199
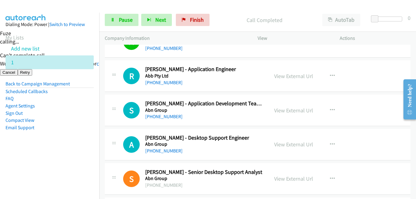
scroll to position [31, 0]
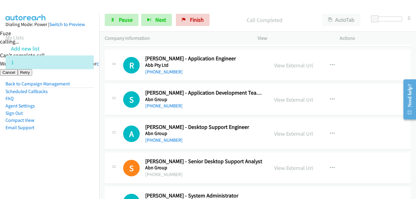
click at [84, 146] on aside "Dialing Mode: Power | Switch to Preview My Lists Add new list 1 Back to Campaig…" at bounding box center [49, 86] width 99 height 146
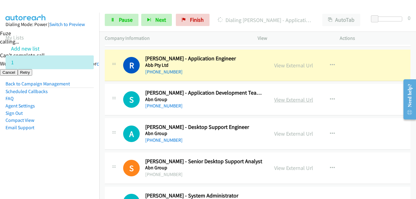
click at [296, 98] on link "View External Url" at bounding box center [293, 99] width 39 height 7
click at [132, 23] on span "Pause" at bounding box center [126, 19] width 14 height 7
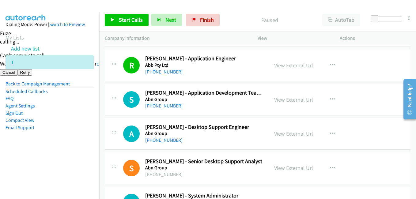
drag, startPoint x: 88, startPoint y: 146, endPoint x: 99, endPoint y: 141, distance: 13.0
click at [89, 146] on aside "Dialing Mode: Power | Switch to Preview My Lists Add new list 1 Back to Campaig…" at bounding box center [49, 86] width 99 height 146
click at [131, 22] on span "Start Calls" at bounding box center [131, 19] width 24 height 7
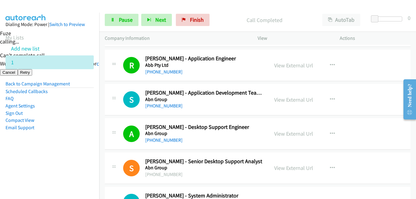
click at [89, 108] on aside "Dialing Mode: Power | Switch to Preview My Lists Add new list 1 Back to Campaig…" at bounding box center [49, 86] width 99 height 146
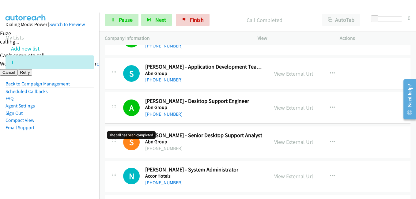
scroll to position [92, 0]
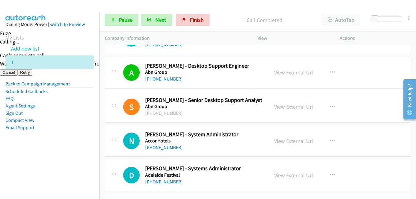
click at [78, 145] on aside "Dialing Mode: Power | Switch to Preview My Lists Add new list 1 Back to Campaig…" at bounding box center [49, 86] width 99 height 146
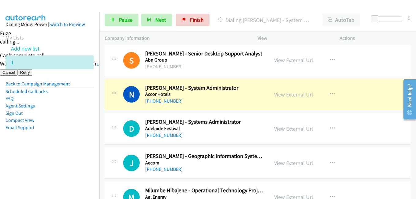
scroll to position [153, 0]
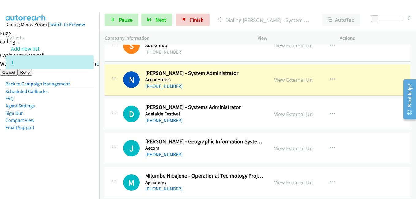
drag, startPoint x: 92, startPoint y: 156, endPoint x: 101, endPoint y: 144, distance: 14.8
click at [92, 156] on aside "Dialing Mode: Power | Switch to Preview My Lists Add new list 1 Back to Campaig…" at bounding box center [49, 86] width 99 height 146
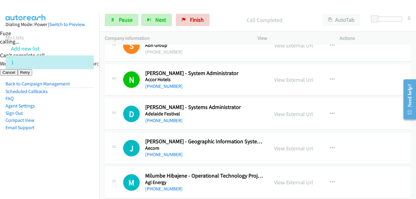
drag, startPoint x: 66, startPoint y: 152, endPoint x: 84, endPoint y: 147, distance: 18.6
click at [67, 152] on aside "Dialing Mode: Power | Switch to Preview My Lists Add new list 1 Back to Campaig…" at bounding box center [49, 86] width 99 height 146
click at [293, 113] on link "View External Url" at bounding box center [293, 114] width 39 height 7
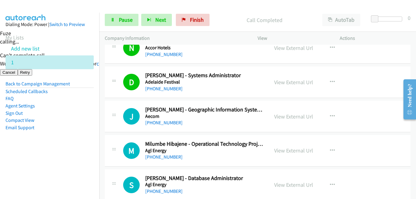
scroll to position [214, 0]
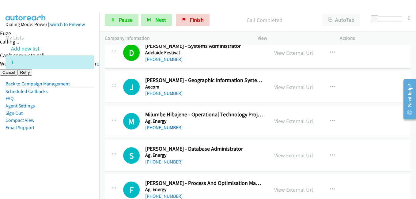
click at [54, 129] on li "Email Support" at bounding box center [50, 127] width 88 height 7
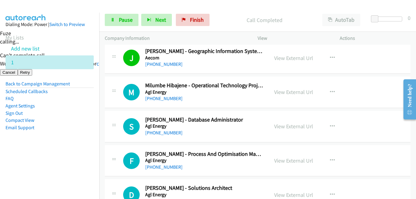
scroll to position [276, 0]
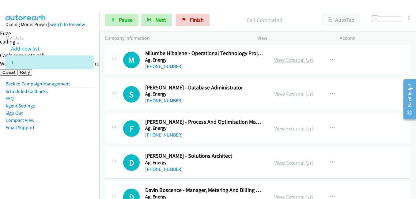
click at [293, 60] on link "View External Url" at bounding box center [293, 59] width 39 height 7
click at [72, 137] on aside "Dialing Mode: Power | Switch to Preview My Lists Add new list 1 Back to Campaig…" at bounding box center [49, 86] width 99 height 146
click at [77, 152] on aside "Dialing Mode: Power | Switch to Preview My Lists Add new list 1 Back to Campaig…" at bounding box center [49, 86] width 99 height 146
click at [71, 150] on aside "Dialing Mode: Power | Switch to Preview My Lists Add new list 1 Back to Campaig…" at bounding box center [49, 86] width 99 height 146
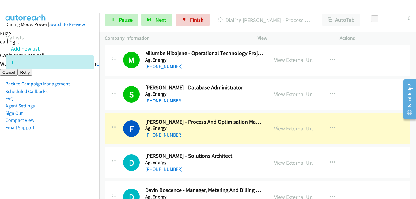
click at [80, 145] on aside "Dialing Mode: Power | Switch to Preview My Lists Add new list 1 Back to Campaig…" at bounding box center [49, 86] width 99 height 146
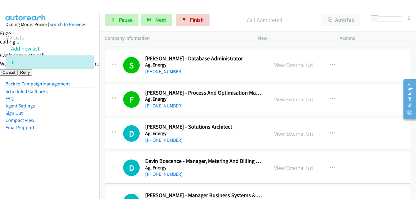
scroll to position [337, 0]
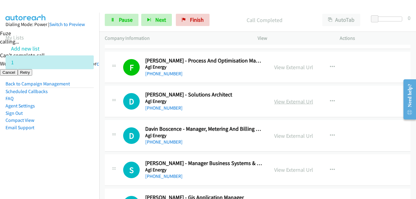
click at [301, 101] on link "View External Url" at bounding box center [293, 101] width 39 height 7
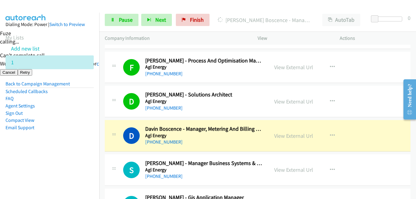
click at [53, 176] on nav "Dialing Mode: Power | Switch to Preview My Lists Add new list 1 Back to Campaig…" at bounding box center [50, 112] width 100 height 199
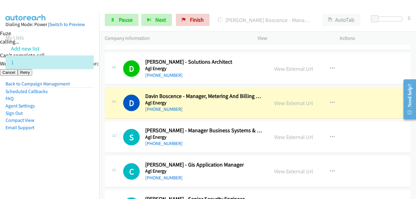
scroll to position [367, 0]
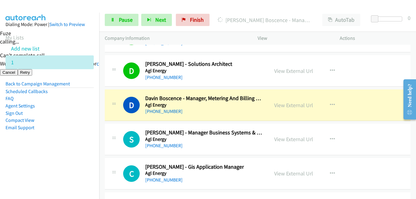
drag, startPoint x: 84, startPoint y: 151, endPoint x: 102, endPoint y: 149, distance: 17.9
click at [85, 152] on aside "Dialing Mode: Power | Switch to Preview My Lists Add new list 1 Back to Campaig…" at bounding box center [49, 86] width 99 height 146
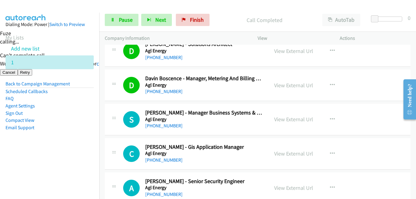
scroll to position [398, 0]
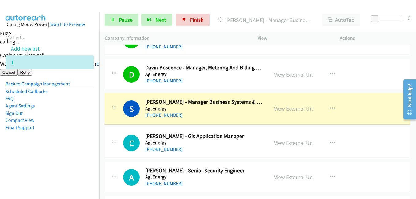
click at [78, 152] on aside "Dialing Mode: Power | Switch to Preview My Lists Add new list 1 Back to Campaig…" at bounding box center [49, 86] width 99 height 146
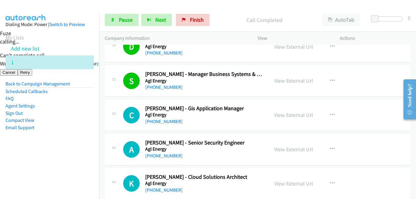
scroll to position [459, 0]
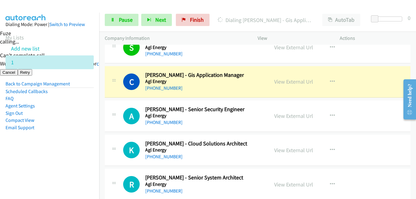
click at [65, 149] on aside "Dialing Mode: Power | Switch to Preview My Lists Add new list 1 Back to Campaig…" at bounding box center [49, 86] width 99 height 146
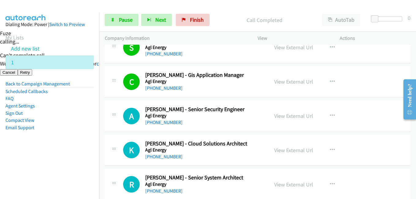
click at [90, 137] on aside "Dialing Mode: Power | Switch to Preview My Lists Add new list 1 Back to Campaig…" at bounding box center [49, 86] width 99 height 146
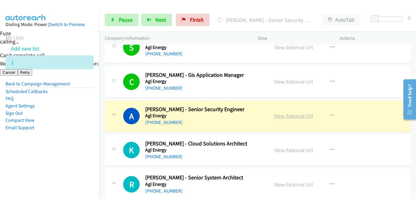
click at [305, 117] on link "View External Url" at bounding box center [293, 115] width 39 height 7
click at [118, 15] on link "Pause" at bounding box center [122, 20] width 34 height 12
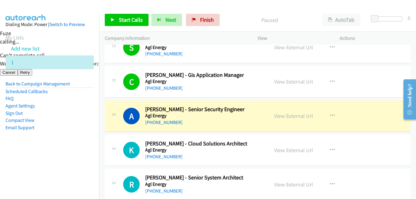
drag, startPoint x: 56, startPoint y: 141, endPoint x: 59, endPoint y: 142, distance: 3.1
click at [58, 142] on aside "Dialing Mode: Power | Switch to Preview My Lists Add new list 1 Back to Campaig…" at bounding box center [49, 86] width 99 height 146
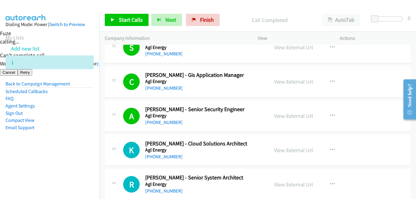
click at [79, 163] on nav "Dialing Mode: Power | Switch to Preview My Lists Add new list 1 Back to Campaig…" at bounding box center [50, 112] width 100 height 199
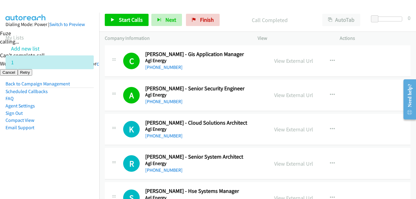
scroll to position [521, 0]
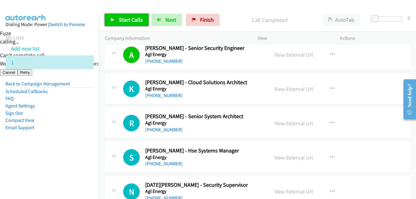
click at [139, 23] on span "Start Calls" at bounding box center [131, 19] width 24 height 7
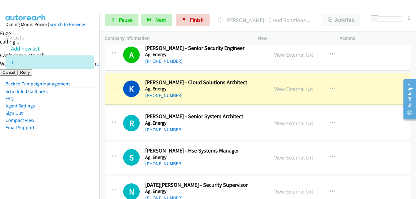
click at [87, 160] on nav "Dialing Mode: Power | Switch to Preview My Lists Add new list 1 Back to Campaig…" at bounding box center [50, 112] width 100 height 199
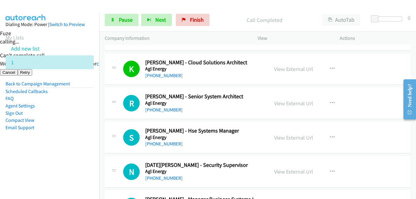
scroll to position [551, 0]
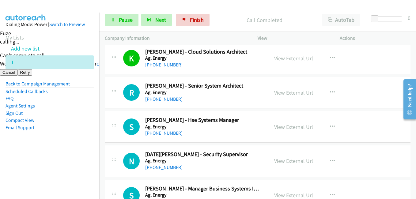
click at [302, 92] on link "View External Url" at bounding box center [293, 92] width 39 height 7
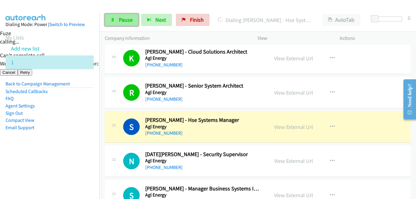
click at [126, 18] on span "Pause" at bounding box center [126, 19] width 14 height 7
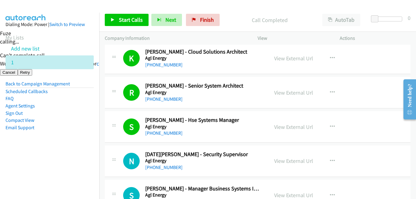
click at [92, 153] on aside "Dialing Mode: Power | Switch to Preview My Lists Add new list 1 Back to Campaig…" at bounding box center [49, 86] width 99 height 146
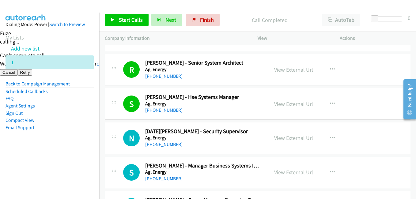
scroll to position [612, 0]
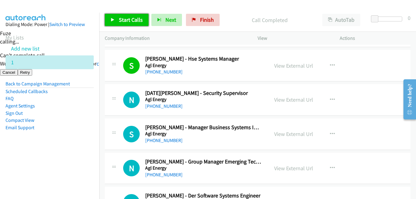
click at [128, 21] on span "Start Calls" at bounding box center [131, 19] width 24 height 7
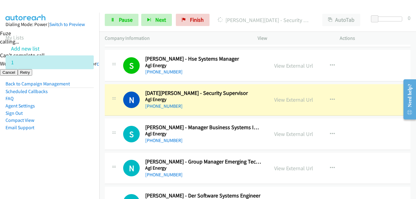
drag, startPoint x: 75, startPoint y: 158, endPoint x: 155, endPoint y: 149, distance: 80.8
click at [75, 158] on aside "Dialing Mode: Power | Switch to Preview My Lists Add new list 1 Back to Campaig…" at bounding box center [49, 86] width 99 height 146
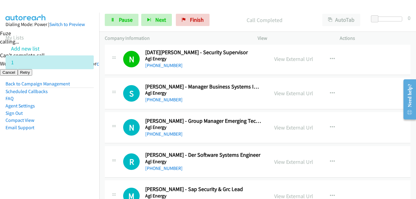
scroll to position [674, 0]
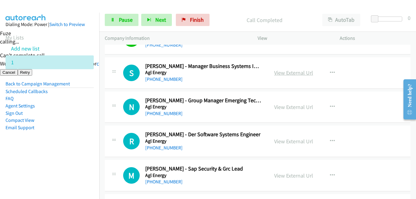
click at [292, 73] on link "View External Url" at bounding box center [293, 72] width 39 height 7
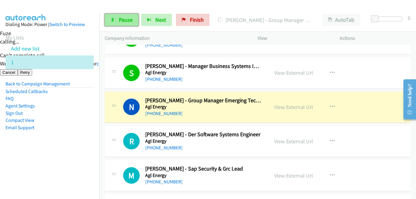
click at [126, 20] on span "Pause" at bounding box center [126, 19] width 14 height 7
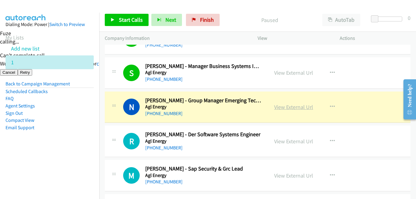
click at [295, 105] on link "View External Url" at bounding box center [293, 106] width 39 height 7
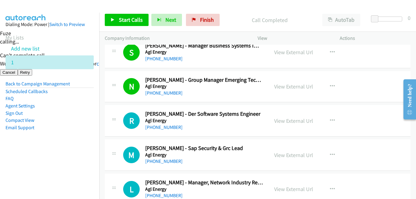
scroll to position [735, 0]
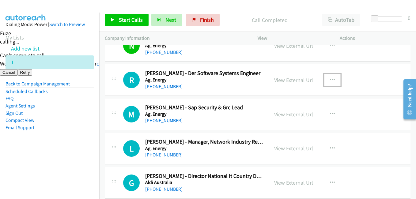
click at [330, 80] on icon "button" at bounding box center [332, 79] width 5 height 5
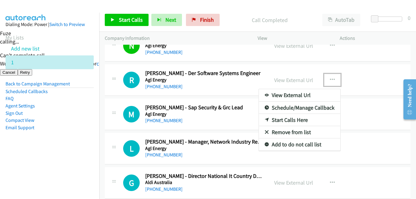
drag, startPoint x: 292, startPoint y: 122, endPoint x: 195, endPoint y: 82, distance: 104.8
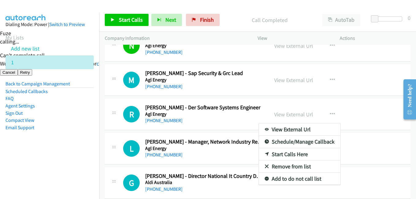
click at [133, 16] on div at bounding box center [208, 99] width 416 height 199
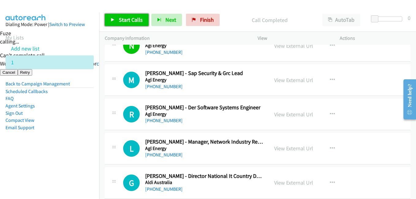
click at [134, 16] on link "Start Calls" at bounding box center [127, 20] width 44 height 12
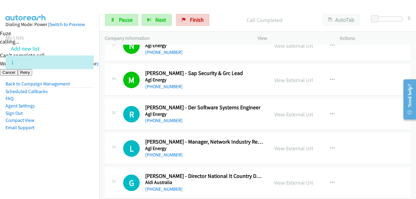
drag, startPoint x: 79, startPoint y: 138, endPoint x: 92, endPoint y: 157, distance: 23.5
click at [80, 137] on aside "Dialing Mode: Power | Switch to Preview My Lists Add new list 1 Back to Campaig…" at bounding box center [49, 86] width 99 height 146
drag, startPoint x: 80, startPoint y: 138, endPoint x: 116, endPoint y: 130, distance: 36.7
click at [81, 138] on aside "Dialing Mode: Power | Switch to Preview My Lists Add new list 1 Back to Campaig…" at bounding box center [49, 86] width 99 height 146
click at [298, 114] on link "View External Url" at bounding box center [293, 114] width 39 height 7
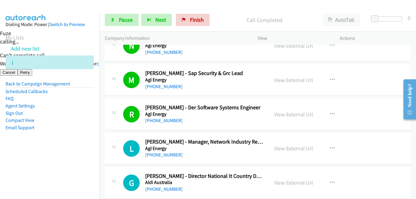
drag, startPoint x: 94, startPoint y: 100, endPoint x: 95, endPoint y: 97, distance: 3.7
click at [94, 101] on aside "Dialing Mode: Power | Switch to Preview My Lists Add new list 1 Back to Campaig…" at bounding box center [49, 86] width 99 height 146
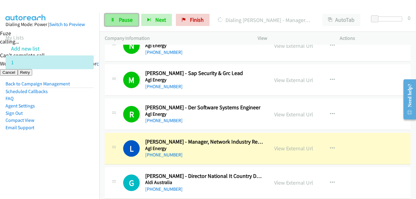
click at [130, 20] on span "Pause" at bounding box center [126, 19] width 14 height 7
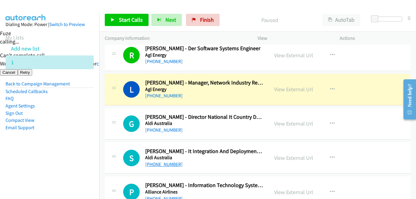
scroll to position [827, 0]
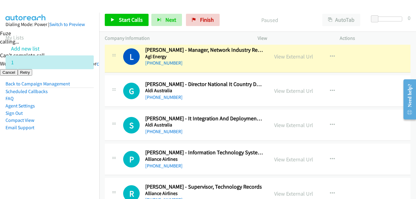
drag, startPoint x: 76, startPoint y: 153, endPoint x: 104, endPoint y: 139, distance: 30.8
click at [77, 153] on aside "Dialing Mode: Power | Switch to Preview My Lists Add new list 1 Back to Campaig…" at bounding box center [49, 86] width 99 height 146
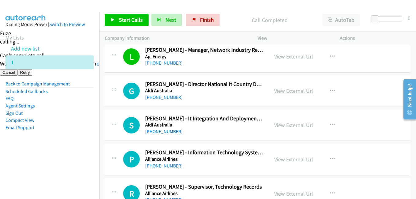
click at [288, 89] on link "View External Url" at bounding box center [293, 90] width 39 height 7
click at [292, 91] on link "View External Url" at bounding box center [293, 90] width 39 height 7
click at [330, 124] on icon "button" at bounding box center [332, 124] width 5 height 5
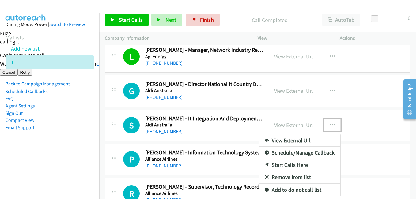
click at [288, 163] on link "Start Calls Here" at bounding box center [299, 165] width 81 height 12
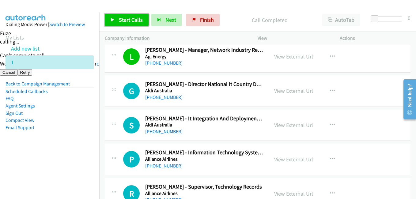
click at [142, 21] on span "Start Calls" at bounding box center [131, 19] width 24 height 7
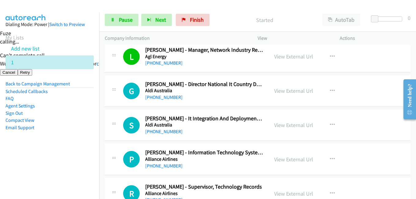
scroll to position [857, 0]
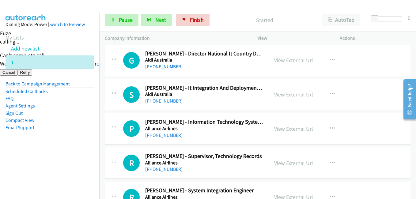
click at [94, 134] on aside "Dialing Mode: Power | Switch to Preview My Lists Add new list 1 Back to Campaig…" at bounding box center [49, 86] width 99 height 146
click at [296, 95] on link "View External Url" at bounding box center [293, 94] width 39 height 7
click at [70, 148] on aside "Dialing Mode: Power | Switch to Preview My Lists Add new list 1 Back to Campaig…" at bounding box center [49, 86] width 99 height 146
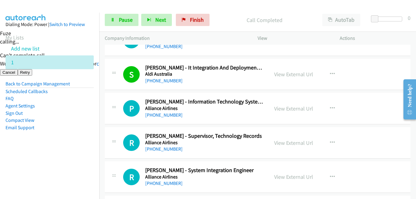
scroll to position [888, 0]
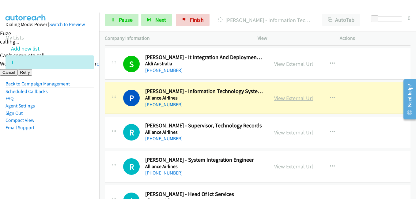
click at [295, 99] on link "View External Url" at bounding box center [293, 98] width 39 height 7
click at [124, 21] on span "Pause" at bounding box center [126, 19] width 14 height 7
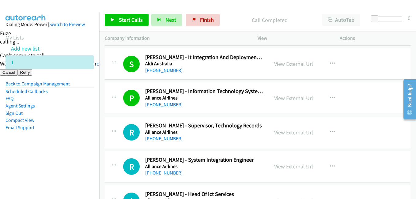
click at [43, 156] on aside "Dialing Mode: Power | Switch to Preview My Lists Add new list 1 Back to Campaig…" at bounding box center [49, 86] width 99 height 146
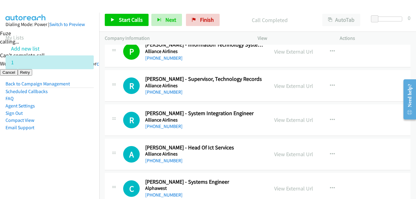
scroll to position [949, 0]
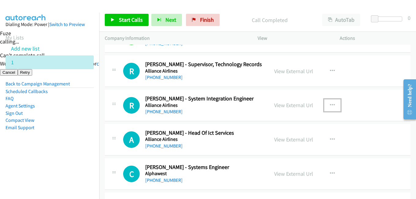
click at [330, 105] on icon "button" at bounding box center [332, 105] width 5 height 5
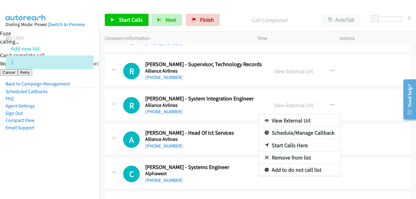
drag, startPoint x: 42, startPoint y: 161, endPoint x: 48, endPoint y: 160, distance: 6.2
click at [44, 161] on nav "Dialing Mode: Power | Switch to Preview My Lists Add new list 1 Back to Campaig…" at bounding box center [50, 112] width 100 height 199
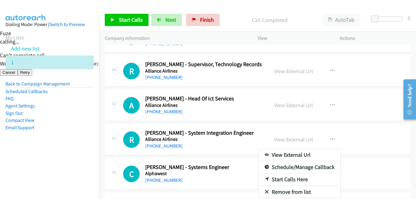
click at [250, 103] on div at bounding box center [208, 99] width 416 height 199
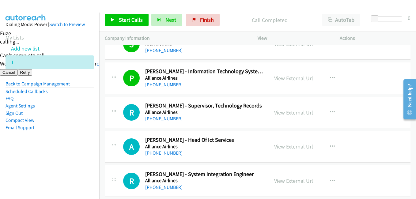
scroll to position [919, 0]
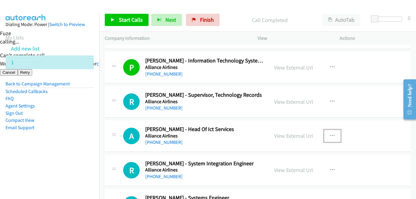
click at [330, 136] on icon "button" at bounding box center [332, 136] width 5 height 5
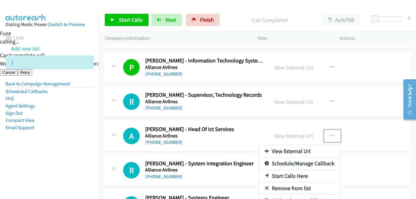
click at [287, 175] on link "Start Calls Here" at bounding box center [299, 176] width 81 height 12
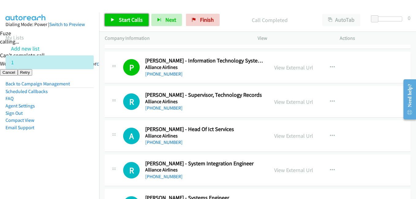
click at [121, 17] on link "Start Calls" at bounding box center [127, 20] width 44 height 12
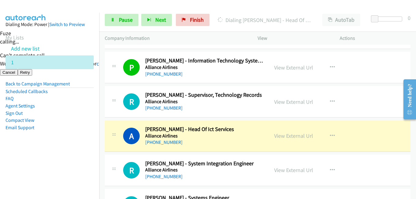
drag, startPoint x: 78, startPoint y: 153, endPoint x: 126, endPoint y: 144, distance: 49.2
click at [78, 153] on aside "Dialing Mode: Power | Switch to Preview My Lists Add new list 1 Back to Campaig…" at bounding box center [49, 86] width 99 height 146
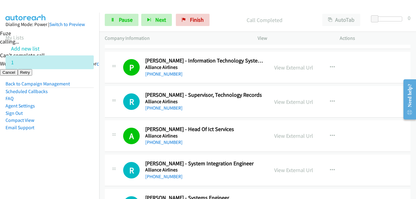
scroll to position [980, 0]
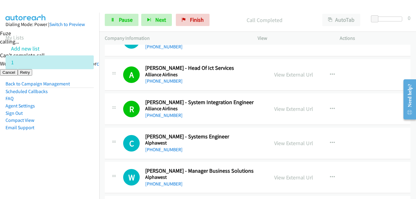
drag, startPoint x: 68, startPoint y: 168, endPoint x: 101, endPoint y: 170, distance: 33.1
click at [69, 168] on nav "Dialing Mode: Power | Switch to Preview My Lists Add new list 1 Back to Campaig…" at bounding box center [50, 112] width 100 height 199
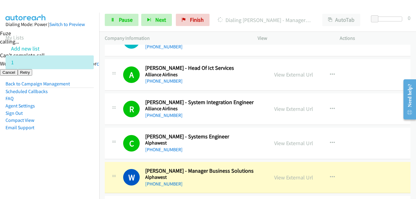
click at [79, 129] on li "Email Support" at bounding box center [50, 127] width 88 height 7
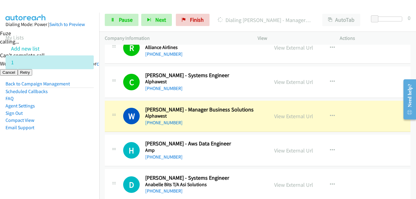
scroll to position [1072, 0]
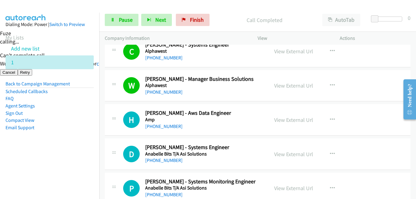
click at [87, 152] on aside "Dialing Mode: Power | Switch to Preview My Lists Add new list 1 Back to Campaig…" at bounding box center [49, 86] width 99 height 146
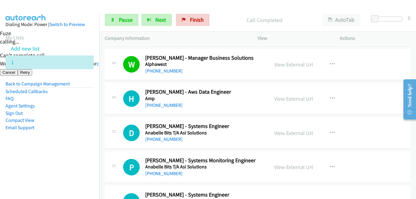
scroll to position [1102, 0]
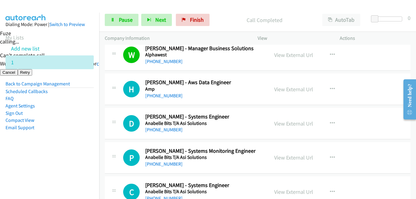
drag, startPoint x: 77, startPoint y: 149, endPoint x: 92, endPoint y: 134, distance: 21.2
click at [77, 149] on aside "Dialing Mode: Power | Switch to Preview My Lists Add new list 1 Back to Campaig…" at bounding box center [49, 86] width 99 height 146
click at [296, 90] on link "View External Url" at bounding box center [293, 89] width 39 height 7
click at [62, 154] on aside "Dialing Mode: Power | Switch to Preview My Lists Add new list 1 Back to Campaig…" at bounding box center [49, 86] width 99 height 146
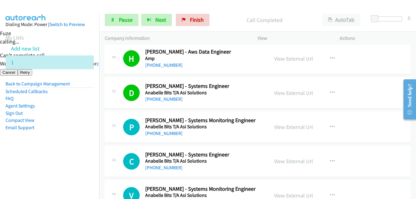
scroll to position [1164, 0]
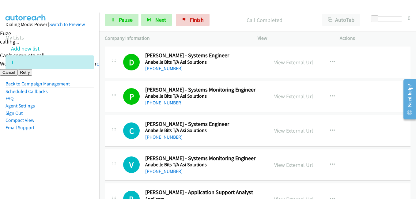
drag, startPoint x: 49, startPoint y: 157, endPoint x: 55, endPoint y: 156, distance: 6.2
click at [49, 157] on aside "Dialing Mode: Power | Switch to Preview My Lists Add new list 1 Back to Campaig…" at bounding box center [49, 86] width 99 height 146
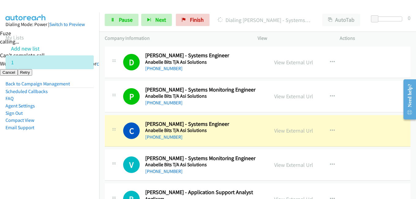
click at [89, 158] on aside "Dialing Mode: Power | Switch to Preview My Lists Add new list 1 Back to Campaig…" at bounding box center [49, 86] width 99 height 146
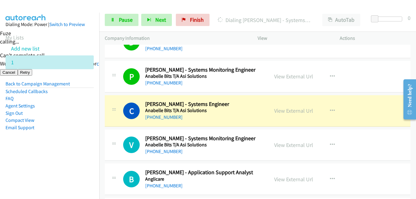
scroll to position [1194, 0]
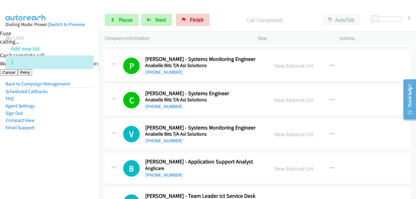
drag, startPoint x: 70, startPoint y: 166, endPoint x: 74, endPoint y: 166, distance: 4.3
click at [72, 166] on nav "Dialing Mode: Power | Switch to Preview My Lists Add new list 1 Back to Campaig…" at bounding box center [50, 112] width 100 height 199
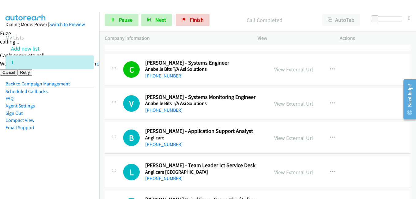
drag, startPoint x: 81, startPoint y: 134, endPoint x: 90, endPoint y: 134, distance: 8.9
click at [81, 134] on aside "Dialing Mode: Power | Switch to Preview My Lists Add new list 1 Back to Campaig…" at bounding box center [49, 86] width 99 height 146
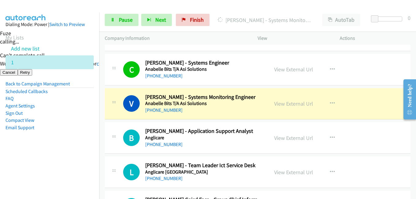
drag, startPoint x: 53, startPoint y: 158, endPoint x: 116, endPoint y: 153, distance: 63.3
click at [55, 159] on nav "Dialing Mode: Power | Switch to Preview My Lists Add new list 1 Back to Campaig…" at bounding box center [50, 112] width 100 height 199
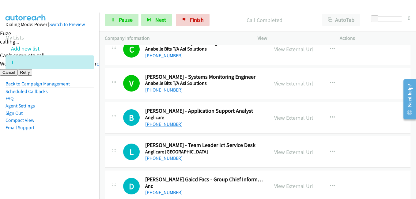
scroll to position [1255, 0]
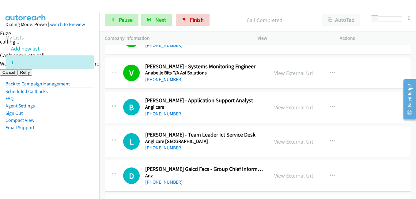
drag, startPoint x: 70, startPoint y: 151, endPoint x: 136, endPoint y: 141, distance: 67.2
click at [71, 151] on aside "Dialing Mode: Power | Switch to Preview My Lists Add new list 1 Back to Campaig…" at bounding box center [49, 86] width 99 height 146
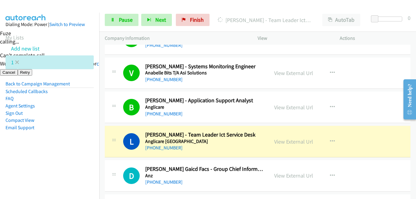
drag, startPoint x: 82, startPoint y: 144, endPoint x: 83, endPoint y: 63, distance: 81.1
click at [82, 144] on aside "Dialing Mode: Power | Switch to Preview My Lists Add new list 1 Back to Campaig…" at bounding box center [49, 86] width 99 height 146
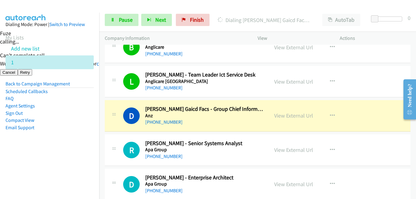
scroll to position [1317, 0]
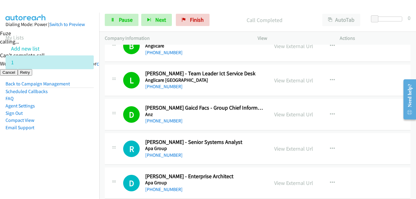
click at [81, 149] on aside "Dialing Mode: Power | Switch to Preview My Lists Add new list 1 Back to Campaig…" at bounding box center [49, 86] width 99 height 146
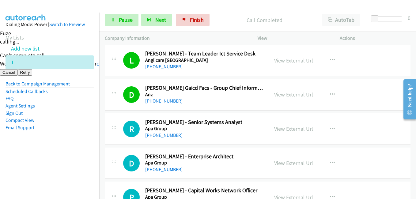
scroll to position [1378, 0]
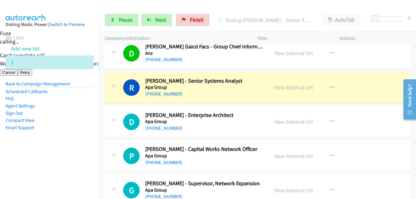
drag, startPoint x: 55, startPoint y: 155, endPoint x: 85, endPoint y: 154, distance: 30.0
click at [56, 155] on aside "Dialing Mode: Power | Switch to Preview My Lists Add new list 1 Back to Campaig…" at bounding box center [49, 86] width 99 height 146
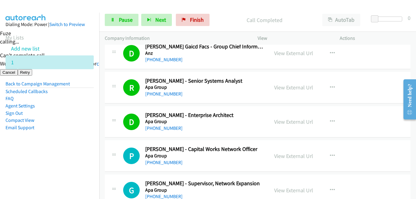
click at [78, 153] on aside "Dialing Mode: Power | Switch to Preview My Lists Add new list 1 Back to Campaig…" at bounding box center [49, 86] width 99 height 146
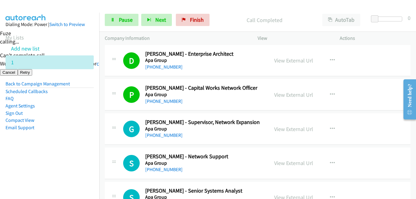
click at [89, 145] on aside "Dialing Mode: Power | Switch to Preview My Lists Add new list 1 Back to Campaig…" at bounding box center [49, 86] width 99 height 146
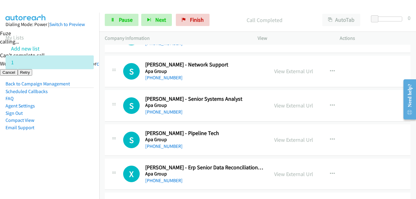
scroll to position [1500, 0]
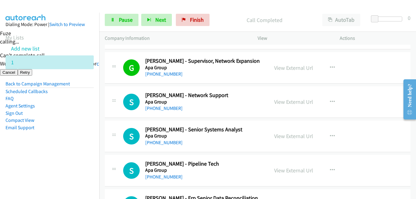
click at [55, 152] on aside "Dialing Mode: Power | Switch to Preview My Lists Add new list 1 Back to Campaig…" at bounding box center [49, 86] width 99 height 146
drag, startPoint x: 67, startPoint y: 160, endPoint x: 119, endPoint y: 152, distance: 52.9
click at [67, 160] on nav "Dialing Mode: Power | Switch to Preview My Lists Add new list 1 Back to Campaig…" at bounding box center [50, 112] width 100 height 199
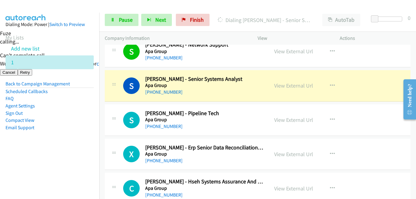
scroll to position [1562, 0]
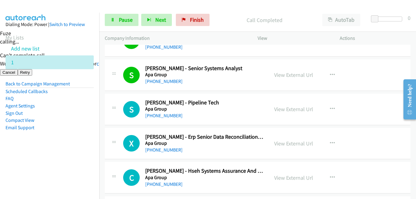
click at [83, 140] on aside "Dialing Mode: Power | Switch to Preview My Lists Add new list 1 Back to Campaig…" at bounding box center [49, 86] width 99 height 146
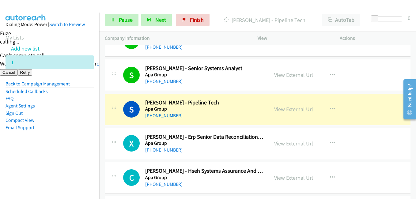
click at [65, 144] on aside "Dialing Mode: Power | Switch to Preview My Lists Add new list 1 Back to Campaig…" at bounding box center [49, 86] width 99 height 146
click at [131, 22] on span "Pause" at bounding box center [126, 19] width 14 height 7
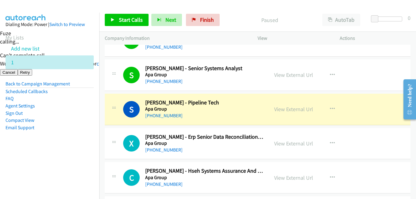
click at [90, 158] on aside "Dialing Mode: Power | Switch to Preview My Lists Add new list 1 Back to Campaig…" at bounding box center [49, 86] width 99 height 146
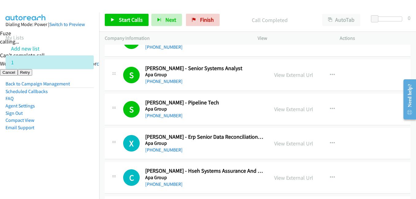
click at [92, 127] on aside "Dialing Mode: Power | Switch to Preview My Lists Add new list 1 Back to Campaig…" at bounding box center [49, 86] width 99 height 146
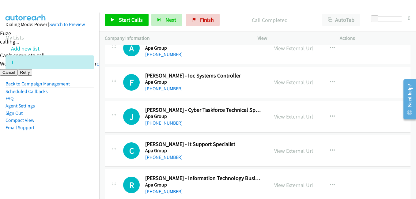
scroll to position [1745, 0]
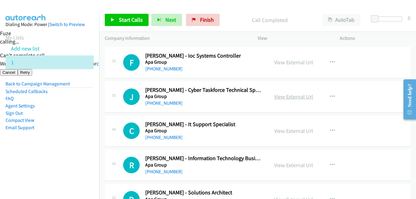
click at [296, 96] on link "View External Url" at bounding box center [293, 96] width 39 height 7
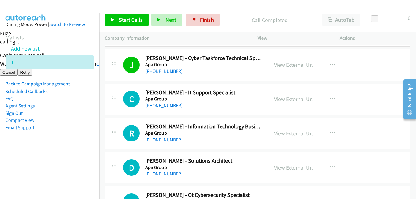
scroll to position [1807, 0]
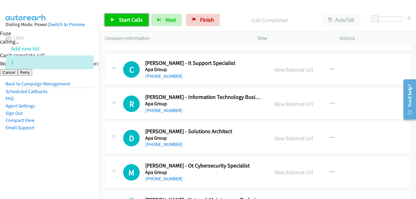
click at [129, 14] on link "Start Calls" at bounding box center [127, 20] width 44 height 12
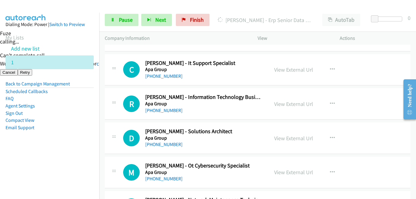
click at [42, 134] on aside "Dialing Mode: Power | Switch to Preview My Lists Add new list 1 Back to Campaig…" at bounding box center [49, 86] width 99 height 146
click at [126, 17] on span "Pause" at bounding box center [126, 19] width 14 height 7
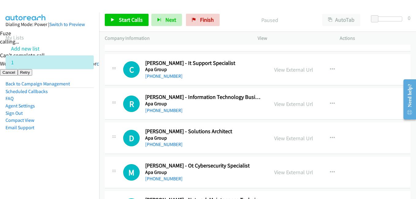
click at [82, 155] on aside "Dialing Mode: Power | Switch to Preview My Lists Add new list 1 Back to Campaig…" at bounding box center [49, 86] width 99 height 146
click at [25, 188] on nav "Dialing Mode: Power | Switch to Preview My Lists Add new list 1 Back to Campaig…" at bounding box center [50, 112] width 100 height 199
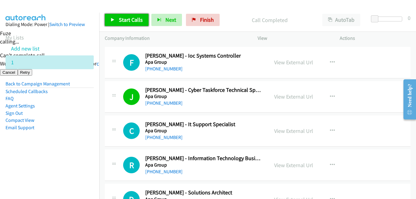
click at [129, 21] on span "Start Calls" at bounding box center [131, 19] width 24 height 7
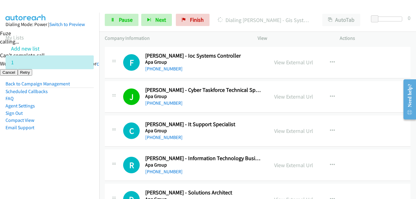
click at [32, 136] on aside "Dialing Mode: Power | Switch to Preview My Lists Add new list 1 Back to Campaig…" at bounding box center [49, 86] width 99 height 146
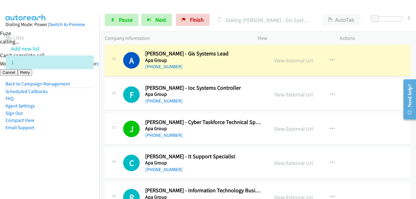
scroll to position [1654, 0]
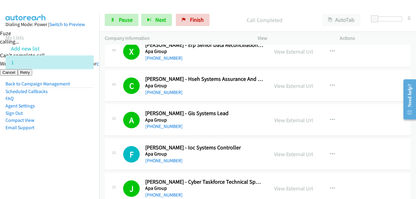
click at [70, 151] on aside "Dialing Mode: Power | Switch to Preview My Lists Add new list 1 Back to Campaig…" at bounding box center [49, 86] width 99 height 146
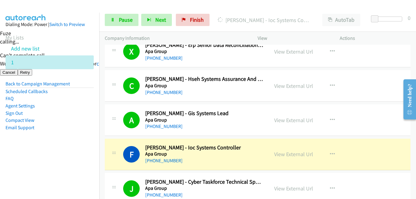
click at [37, 157] on aside "Dialing Mode: Power | Switch to Preview My Lists Add new list 1 Back to Campaig…" at bounding box center [49, 86] width 99 height 146
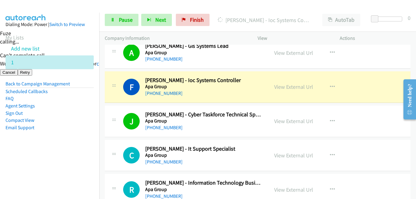
scroll to position [1776, 0]
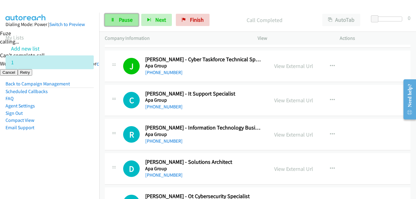
click at [130, 21] on span "Pause" at bounding box center [126, 19] width 14 height 7
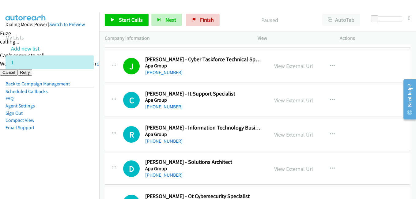
click at [68, 153] on aside "Dialing Mode: Power | Switch to Preview My Lists Add new list 1 Back to Campaig…" at bounding box center [49, 86] width 99 height 146
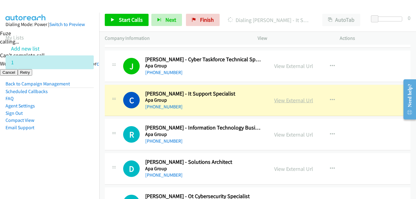
click at [294, 100] on link "View External Url" at bounding box center [293, 100] width 39 height 7
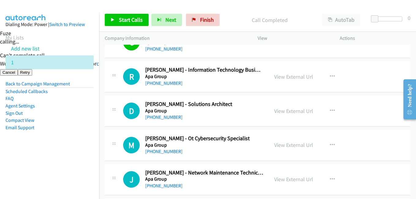
scroll to position [1837, 0]
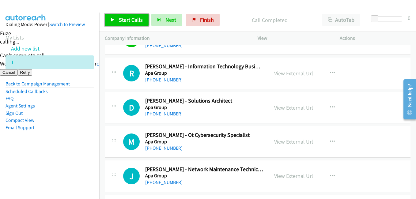
click at [137, 20] on span "Start Calls" at bounding box center [131, 19] width 24 height 7
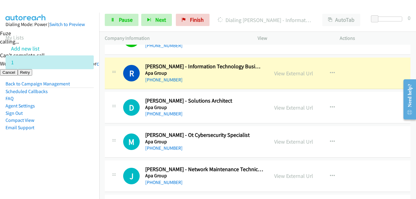
drag, startPoint x: 41, startPoint y: 153, endPoint x: 118, endPoint y: 135, distance: 78.8
click at [41, 151] on aside "Dialing Mode: Power | Switch to Preview My Lists Add new list 1 Back to Campaig…" at bounding box center [49, 86] width 99 height 146
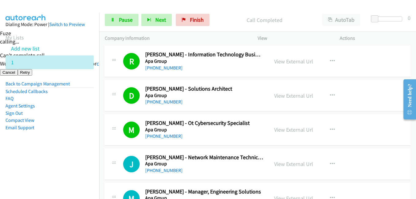
scroll to position [1868, 0]
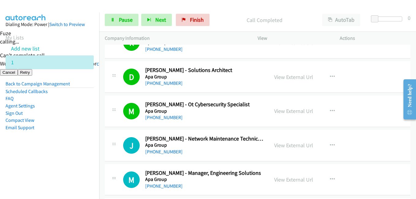
click at [86, 144] on aside "Dialing Mode: Power | Switch to Preview My Lists Add new list 1 Back to Campaig…" at bounding box center [49, 86] width 99 height 146
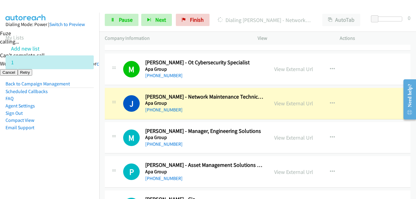
scroll to position [1929, 0]
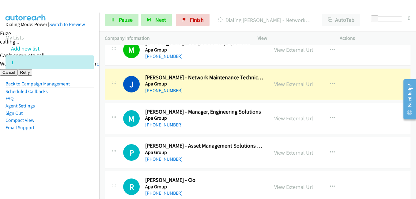
click at [38, 160] on nav "Dialing Mode: Power | Switch to Preview My Lists Add new list 1 Back to Campaig…" at bounding box center [50, 112] width 100 height 199
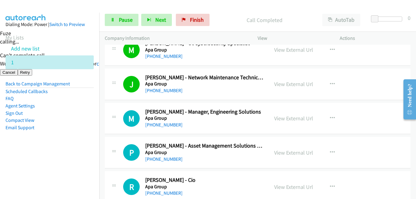
scroll to position [1990, 0]
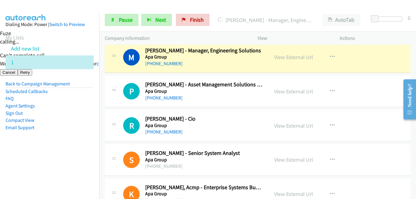
drag, startPoint x: 58, startPoint y: 165, endPoint x: 164, endPoint y: 138, distance: 109.0
click at [58, 165] on nav "Dialing Mode: Power | Switch to Preview My Lists Add new list 1 Back to Campaig…" at bounding box center [50, 112] width 100 height 199
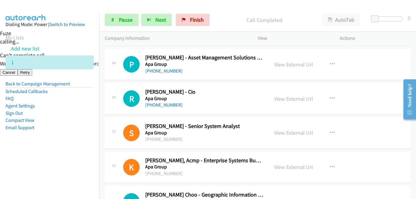
scroll to position [2052, 0]
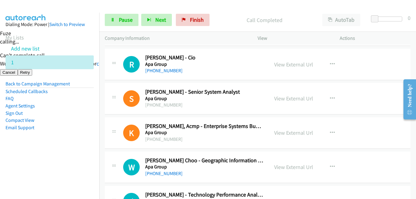
drag, startPoint x: 74, startPoint y: 149, endPoint x: 181, endPoint y: 141, distance: 107.2
click at [74, 149] on aside "Dialing Mode: Power | Switch to Preview My Lists Add new list 1 Back to Campaig…" at bounding box center [49, 86] width 99 height 146
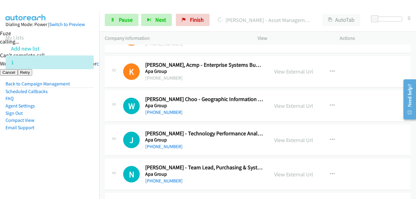
drag, startPoint x: 71, startPoint y: 167, endPoint x: 80, endPoint y: 165, distance: 9.2
click at [71, 167] on nav "Dialing Mode: Power | Switch to Preview My Lists Add new list 1 Back to Campaig…" at bounding box center [50, 112] width 100 height 199
click at [67, 145] on aside "Dialing Mode: Power | Switch to Preview My Lists Add new list 1 Back to Campaig…" at bounding box center [49, 86] width 99 height 146
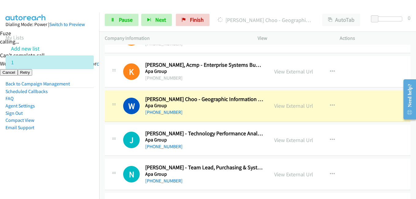
click at [71, 143] on aside "Dialing Mode: Power | Switch to Preview My Lists Add new list 1 Back to Campaig…" at bounding box center [49, 86] width 99 height 146
drag, startPoint x: 53, startPoint y: 167, endPoint x: 90, endPoint y: 161, distance: 37.2
click at [54, 167] on nav "Dialing Mode: Power | Switch to Preview My Lists Add new list 1 Back to Campaig…" at bounding box center [50, 112] width 100 height 199
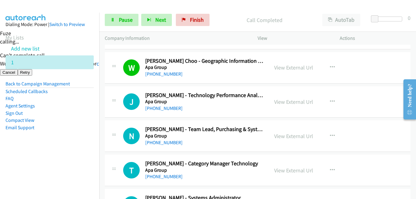
scroll to position [2174, 0]
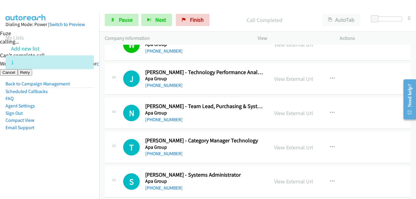
drag, startPoint x: 62, startPoint y: 151, endPoint x: 66, endPoint y: 149, distance: 4.3
click at [63, 151] on aside "Dialing Mode: Power | Switch to Preview My Lists Add new list 1 Back to Campaig…" at bounding box center [49, 86] width 99 height 146
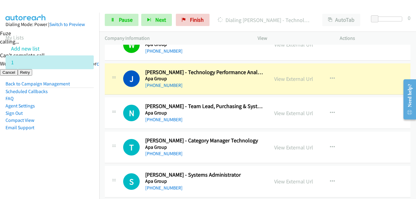
drag, startPoint x: 67, startPoint y: 161, endPoint x: 159, endPoint y: 150, distance: 92.5
click at [70, 160] on nav "Dialing Mode: Power | Switch to Preview My Lists Add new list 1 Back to Campaig…" at bounding box center [50, 112] width 100 height 199
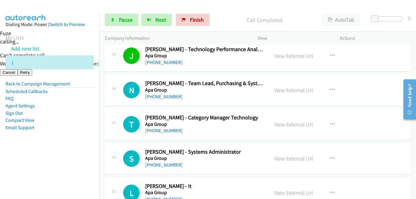
scroll to position [2235, 0]
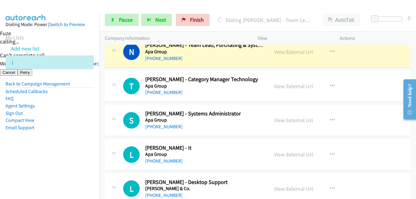
click at [86, 140] on aside "Dialing Mode: Power | Switch to Preview My Lists Add new list 1 Back to Campaig…" at bounding box center [49, 86] width 99 height 146
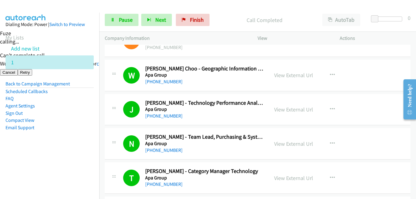
drag, startPoint x: 63, startPoint y: 128, endPoint x: 126, endPoint y: 117, distance: 64.6
click at [65, 127] on li "Email Support" at bounding box center [50, 127] width 88 height 7
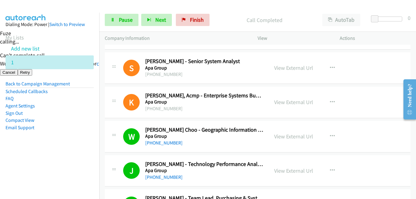
scroll to position [2235, 0]
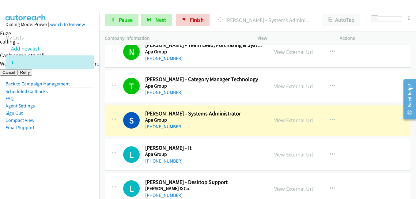
click at [41, 151] on aside "Dialing Mode: Power | Switch to Preview My Lists Add new list 1 Back to Campaig…" at bounding box center [49, 86] width 99 height 146
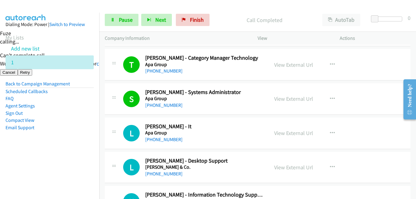
scroll to position [2266, 0]
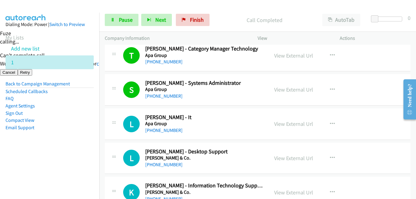
drag, startPoint x: 78, startPoint y: 160, endPoint x: 153, endPoint y: 160, distance: 75.0
click at [79, 160] on nav "Dialing Mode: Power | Switch to Preview My Lists Add new list 1 Back to Campaig…" at bounding box center [50, 112] width 100 height 199
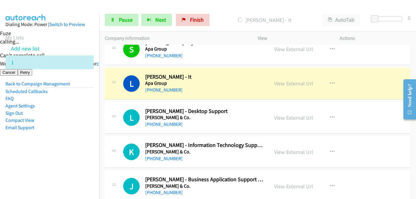
scroll to position [2327, 0]
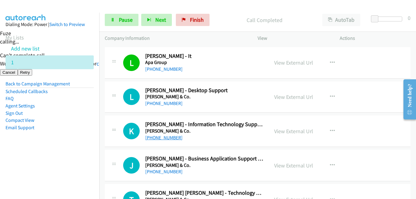
drag, startPoint x: 87, startPoint y: 154, endPoint x: 175, endPoint y: 140, distance: 89.0
click at [87, 154] on aside "Dialing Mode: Power | Switch to Preview My Lists Add new list 1 Back to Campaig…" at bounding box center [49, 86] width 99 height 146
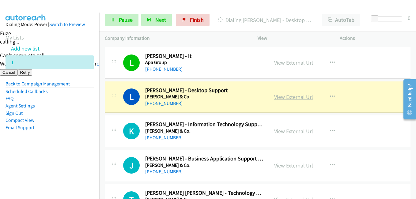
click at [289, 97] on link "View External Url" at bounding box center [293, 96] width 39 height 7
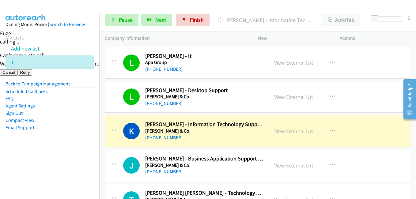
click at [90, 114] on aside "Dialing Mode: Power | Switch to Preview My Lists Add new list 1 Back to Campaig…" at bounding box center [49, 86] width 99 height 146
click at [128, 19] on span "Pause" at bounding box center [126, 19] width 14 height 7
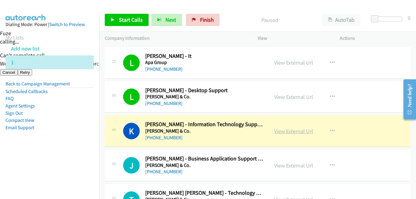
click at [281, 130] on link "View External Url" at bounding box center [293, 131] width 39 height 7
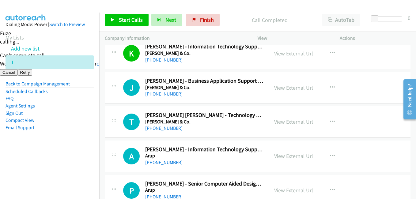
scroll to position [2419, 0]
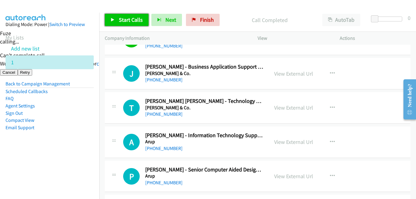
click at [130, 20] on span "Start Calls" at bounding box center [131, 19] width 24 height 7
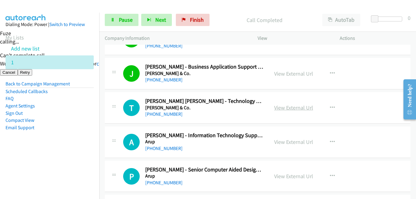
click at [298, 108] on link "View External Url" at bounding box center [293, 107] width 39 height 7
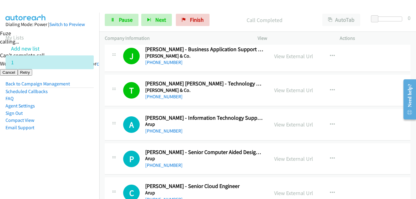
scroll to position [2450, 0]
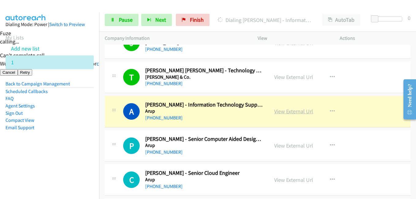
click at [303, 112] on link "View External Url" at bounding box center [293, 111] width 39 height 7
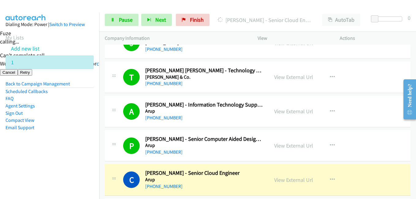
click at [64, 47] on li "Add new list" at bounding box center [55, 49] width 99 height 14
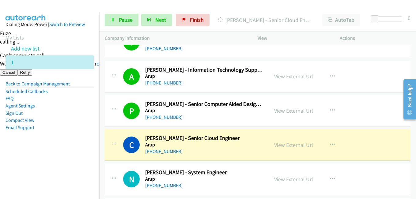
scroll to position [2542, 0]
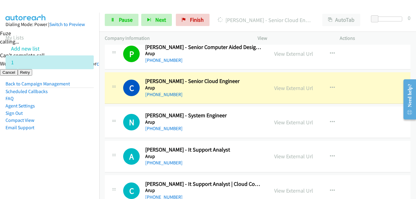
click at [75, 154] on aside "Dialing Mode: Power | Switch to Preview My Lists Add new list 1 Back to Campaig…" at bounding box center [49, 86] width 99 height 146
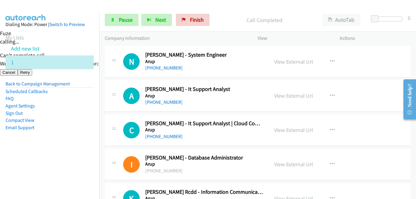
scroll to position [2603, 0]
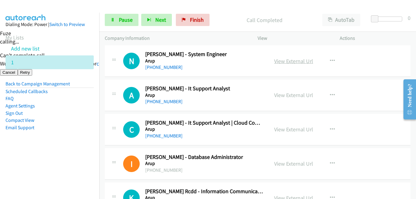
click at [287, 61] on link "View External Url" at bounding box center [293, 61] width 39 height 7
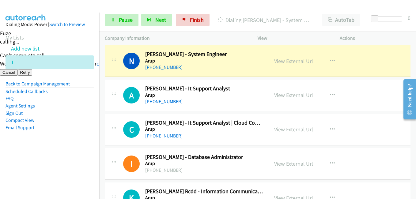
click at [84, 147] on aside "Dialing Mode: Power | Switch to Preview My Lists Add new list 1 Back to Campaig…" at bounding box center [49, 86] width 99 height 146
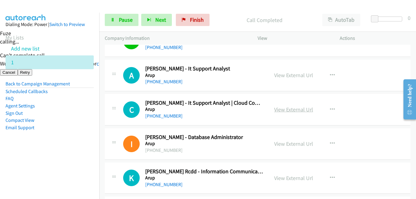
scroll to position [2633, 0]
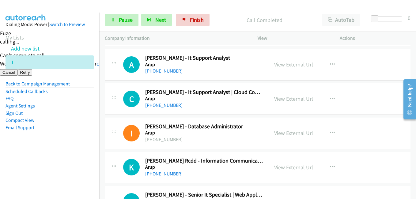
click at [293, 63] on link "View External Url" at bounding box center [293, 64] width 39 height 7
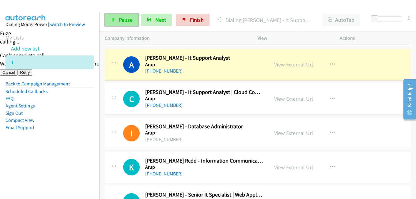
click at [126, 21] on span "Pause" at bounding box center [126, 19] width 14 height 7
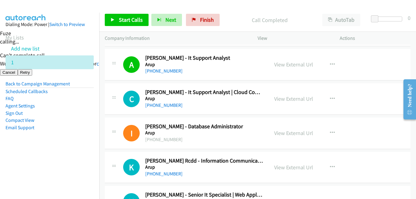
click at [50, 167] on nav "Dialing Mode: Power | Switch to Preview My Lists Add new list 1 Back to Campaig…" at bounding box center [50, 112] width 100 height 199
click at [122, 20] on span "Start Calls" at bounding box center [131, 19] width 24 height 7
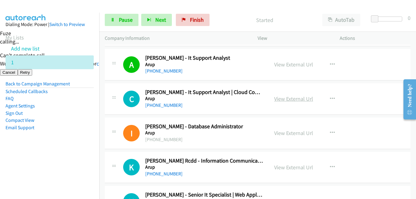
click at [291, 100] on link "View External Url" at bounding box center [293, 98] width 39 height 7
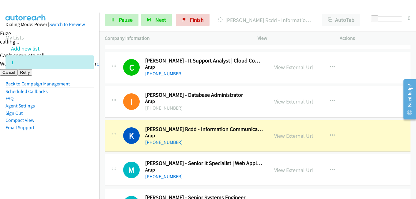
scroll to position [2695, 0]
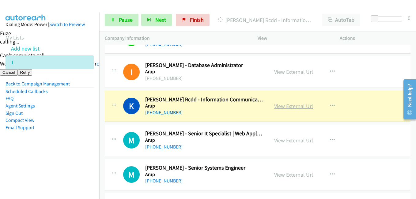
click at [296, 107] on link "View External Url" at bounding box center [293, 106] width 39 height 7
click at [127, 18] on span "Pause" at bounding box center [126, 19] width 14 height 7
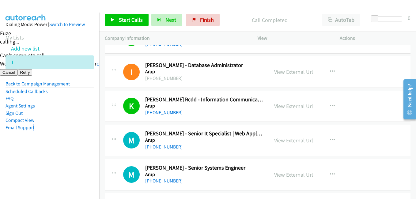
click at [34, 157] on aside "Dialing Mode: Power | Switch to Preview My Lists Add new list 1 Back to Campaig…" at bounding box center [49, 86] width 99 height 146
click at [133, 18] on span "Start Calls" at bounding box center [131, 19] width 24 height 7
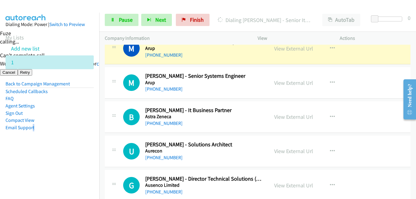
scroll to position [2756, 0]
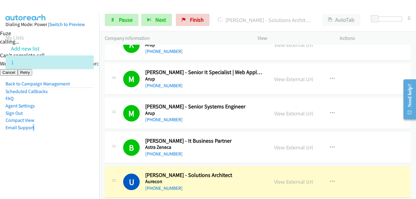
click at [55, 125] on li "Email Support" at bounding box center [50, 127] width 88 height 7
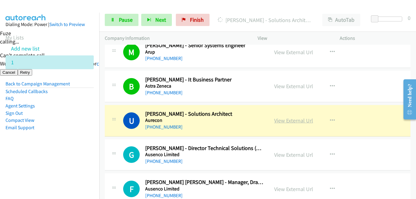
click at [296, 122] on link "View External Url" at bounding box center [293, 120] width 39 height 7
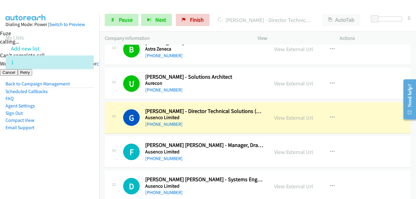
scroll to position [2878, 0]
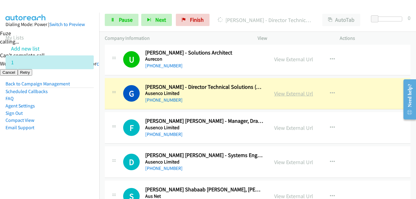
click at [290, 92] on link "View External Url" at bounding box center [293, 93] width 39 height 7
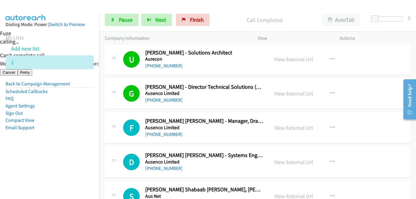
click at [79, 132] on aside "Dialing Mode: Power | Switch to Preview My Lists Add new list 1 Back to Campaig…" at bounding box center [49, 86] width 99 height 146
click at [119, 17] on span "Pause" at bounding box center [126, 19] width 14 height 7
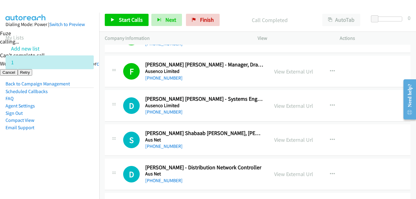
scroll to position [2940, 0]
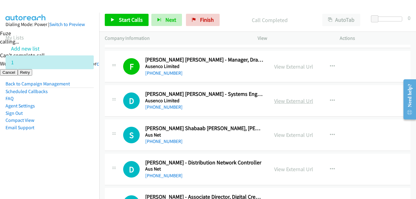
click at [303, 101] on link "View External Url" at bounding box center [293, 100] width 39 height 7
click at [141, 21] on span "Start Calls" at bounding box center [131, 19] width 24 height 7
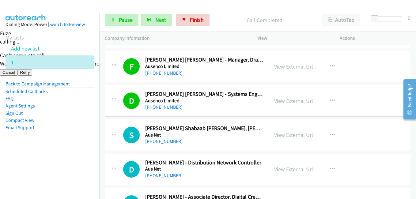
click at [83, 154] on aside "Dialing Mode: Power | Switch to Preview My Lists Add new list 1 Back to Campaig…" at bounding box center [49, 86] width 99 height 146
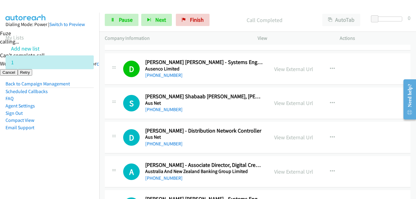
scroll to position [3001, 0]
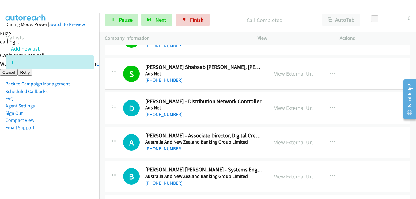
drag, startPoint x: 80, startPoint y: 148, endPoint x: 92, endPoint y: 145, distance: 11.8
click at [80, 148] on aside "Dialing Mode: Power | Switch to Preview My Lists Add new list 1 Back to Campaig…" at bounding box center [49, 86] width 99 height 146
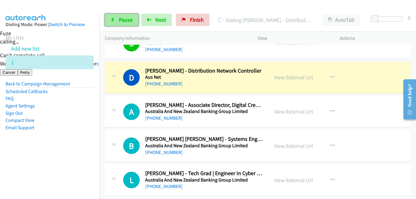
click at [127, 17] on span "Pause" at bounding box center [126, 19] width 14 height 7
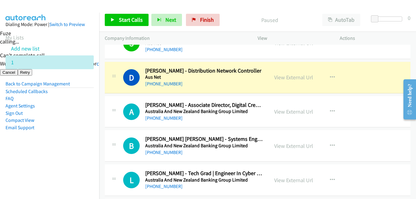
click at [77, 173] on nav "Dialing Mode: Power | Switch to Preview My Lists Add new list 1 Back to Campaig…" at bounding box center [50, 112] width 100 height 199
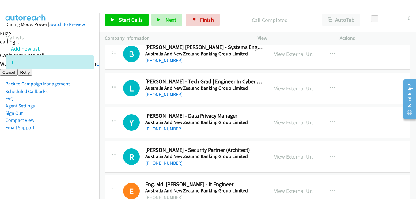
scroll to position [3185, 0]
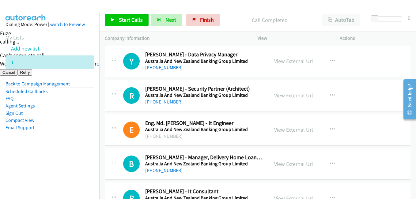
click at [295, 96] on link "View External Url" at bounding box center [293, 95] width 39 height 7
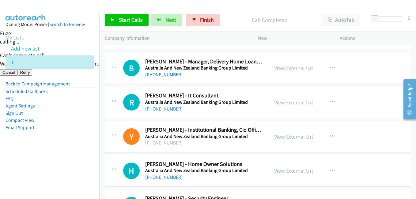
scroll to position [3307, 0]
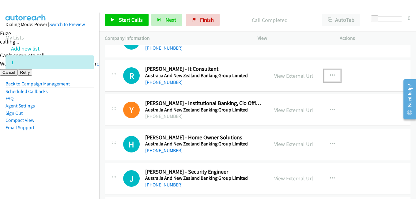
click at [330, 74] on icon "button" at bounding box center [332, 75] width 5 height 5
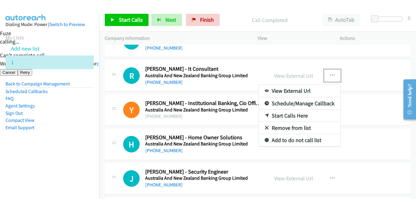
click at [299, 117] on link "Start Calls Here" at bounding box center [299, 116] width 81 height 12
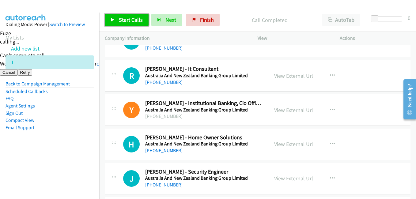
click at [141, 22] on span "Start Calls" at bounding box center [131, 19] width 24 height 7
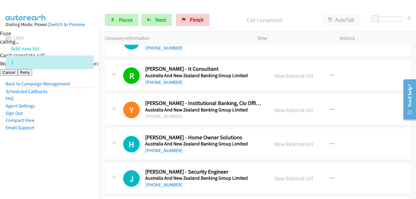
drag, startPoint x: 37, startPoint y: 175, endPoint x: 156, endPoint y: 170, distance: 119.5
click at [40, 175] on nav "Dialing Mode: Power | Switch to Preview My Lists Add new list 1 Back to Campaig…" at bounding box center [50, 112] width 100 height 199
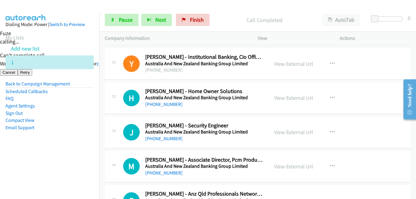
scroll to position [3368, 0]
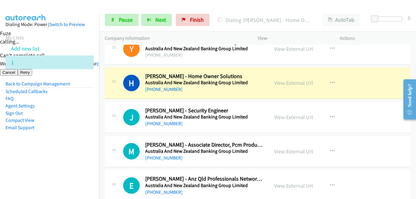
click at [66, 159] on nav "Dialing Mode: Power | Switch to Preview My Lists Add new list 1 Back to Campaig…" at bounding box center [50, 112] width 100 height 199
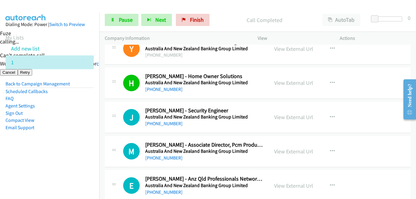
scroll to position [3399, 0]
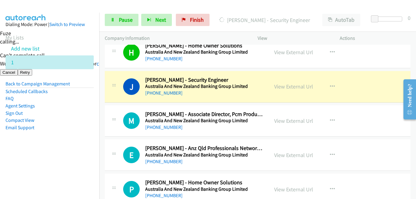
click at [73, 153] on aside "Dialing Mode: Power | Switch to Preview My Lists Add new list 1 Back to Campaig…" at bounding box center [49, 86] width 99 height 146
click at [73, 156] on aside "Dialing Mode: Power | Switch to Preview My Lists Add new list 1 Back to Campaig…" at bounding box center [49, 86] width 99 height 146
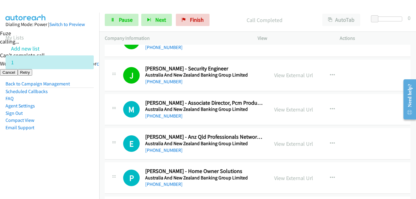
scroll to position [3430, 0]
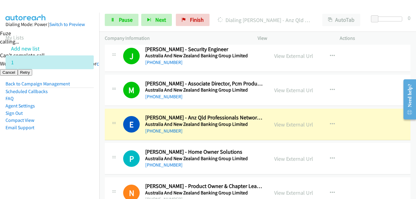
drag, startPoint x: 36, startPoint y: 142, endPoint x: 76, endPoint y: 144, distance: 39.5
click at [37, 144] on aside "Dialing Mode: Power | Switch to Preview My Lists Add new list 1 Back to Campaig…" at bounding box center [49, 86] width 99 height 146
drag, startPoint x: 73, startPoint y: 155, endPoint x: 89, endPoint y: 153, distance: 15.7
click at [76, 154] on aside "Dialing Mode: Power | Switch to Preview My Lists Add new list 1 Back to Campaig…" at bounding box center [49, 86] width 99 height 146
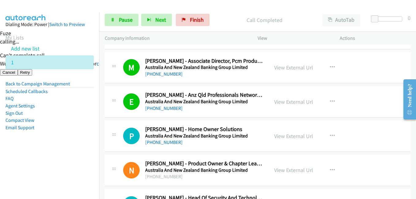
scroll to position [3491, 0]
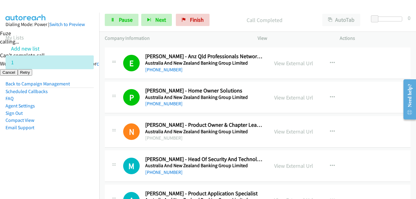
drag, startPoint x: 58, startPoint y: 158, endPoint x: 76, endPoint y: 140, distance: 25.6
click at [60, 158] on aside "Dialing Mode: Power | Switch to Preview My Lists Add new list 1 Back to Campaig…" at bounding box center [49, 86] width 99 height 146
click at [76, 140] on aside "Dialing Mode: Power | Switch to Preview My Lists Add new list 1 Back to Campaig…" at bounding box center [49, 86] width 99 height 146
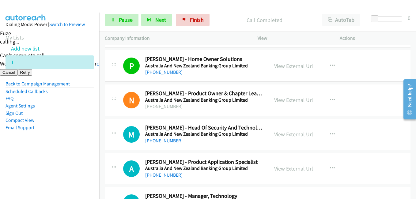
scroll to position [3552, 0]
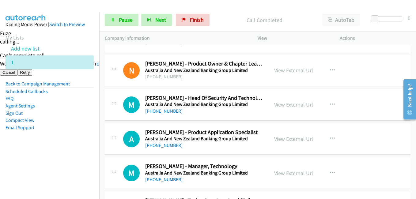
click at [87, 160] on nav "Dialing Mode: Power | Switch to Preview My Lists Add new list 1 Back to Campaig…" at bounding box center [50, 112] width 100 height 199
click at [90, 154] on aside "Dialing Mode: Power | Switch to Preview My Lists Add new list 1 Back to Campaig…" at bounding box center [49, 86] width 99 height 146
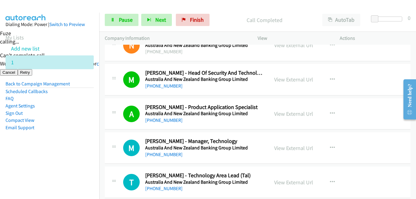
scroll to position [3613, 0]
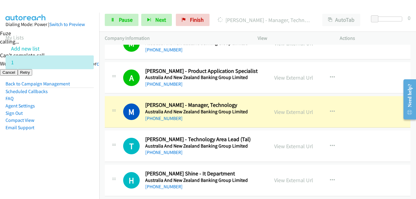
click at [55, 135] on aside "Dialing Mode: Power | Switch to Preview My Lists Add new list 1 Back to Campaig…" at bounding box center [49, 86] width 99 height 146
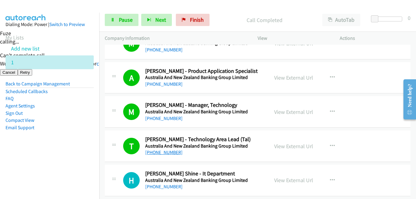
drag, startPoint x: 80, startPoint y: 152, endPoint x: 171, endPoint y: 151, distance: 90.6
click at [81, 152] on aside "Dialing Mode: Power | Switch to Preview My Lists Add new list 1 Back to Campaig…" at bounding box center [49, 86] width 99 height 146
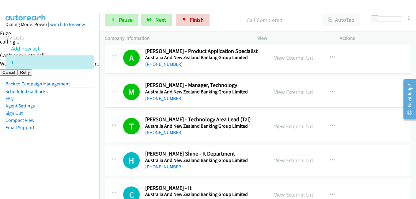
scroll to position [3644, 0]
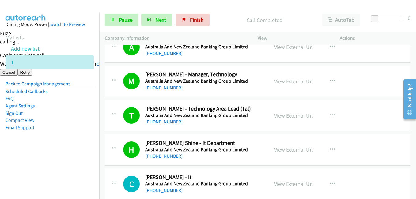
drag, startPoint x: 70, startPoint y: 139, endPoint x: 74, endPoint y: 139, distance: 4.9
click at [70, 139] on aside "Dialing Mode: Power | Switch to Preview My Lists Add new list 1 Back to Campaig…" at bounding box center [49, 86] width 99 height 146
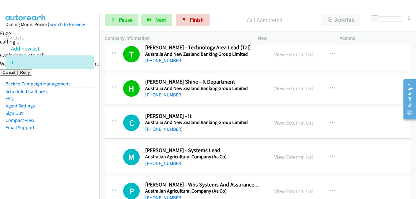
scroll to position [3736, 0]
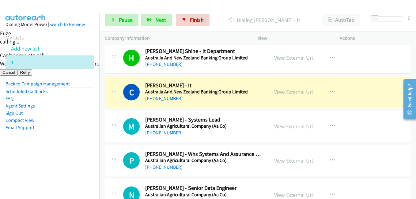
click at [19, 140] on aside "Dialing Mode: Power | Switch to Preview My Lists Add new list 1 Back to Campaig…" at bounding box center [49, 86] width 99 height 146
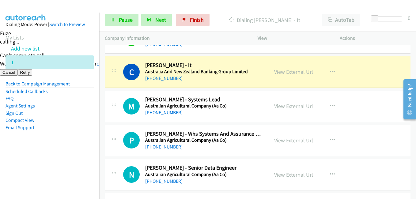
scroll to position [3766, 0]
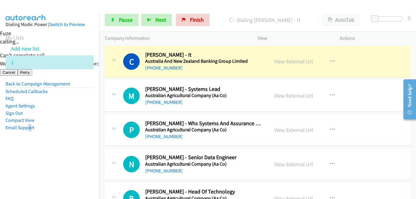
drag, startPoint x: 32, startPoint y: 154, endPoint x: 79, endPoint y: 154, distance: 47.2
click at [38, 154] on aside "Dialing Mode: Power | Switch to Preview My Lists Add new list 1 Back to Campaig…" at bounding box center [49, 86] width 99 height 146
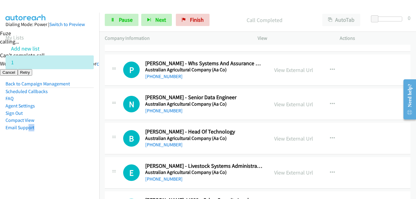
scroll to position [3828, 0]
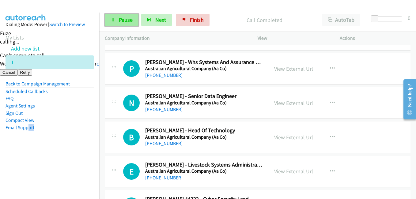
click at [123, 21] on span "Pause" at bounding box center [126, 19] width 14 height 7
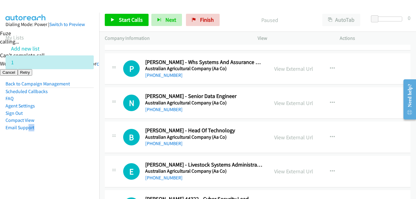
click at [102, 157] on td "E Callback Scheduled [PERSON_NAME] - Livestock Systems Administrator Australian…" at bounding box center [257, 171] width 317 height 34
click at [327, 103] on button "button" at bounding box center [332, 103] width 17 height 12
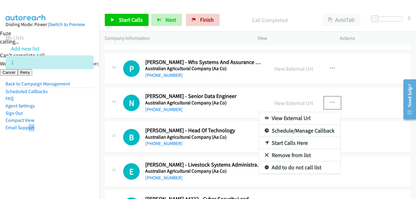
drag, startPoint x: 291, startPoint y: 140, endPoint x: 174, endPoint y: 81, distance: 131.2
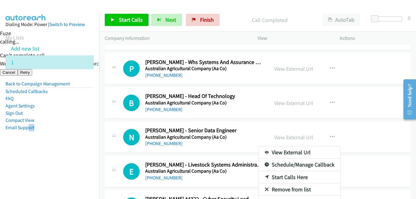
click at [288, 174] on link "Start Calls Here" at bounding box center [299, 177] width 81 height 12
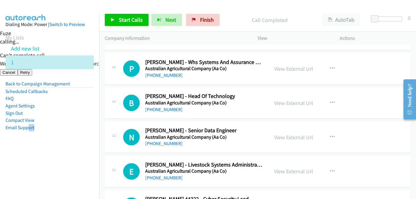
click at [55, 144] on aside "Dialing Mode: Power | Switch to Preview My Lists Add new list 1 Back to Campaig…" at bounding box center [49, 86] width 99 height 146
click at [134, 20] on span "Start Calls" at bounding box center [131, 19] width 24 height 7
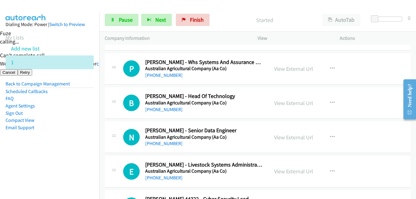
click at [75, 139] on aside "Dialing Mode: Power | Switch to Preview My Lists Add new list 1 Back to Campaig…" at bounding box center [49, 86] width 99 height 146
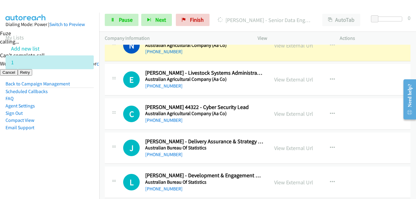
scroll to position [3889, 0]
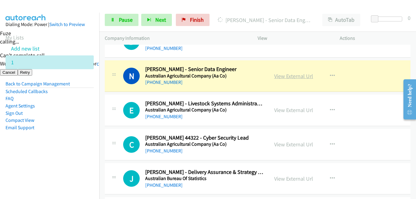
click at [294, 76] on link "View External Url" at bounding box center [293, 76] width 39 height 7
click at [124, 18] on span "Pause" at bounding box center [126, 19] width 14 height 7
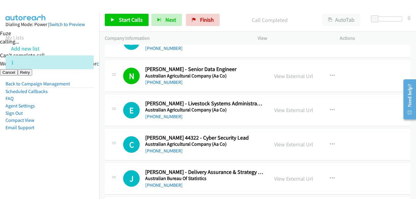
click at [62, 167] on nav "Dialing Mode: Power | Switch to Preview My Lists Add new list 1 Back to Campaig…" at bounding box center [50, 112] width 100 height 199
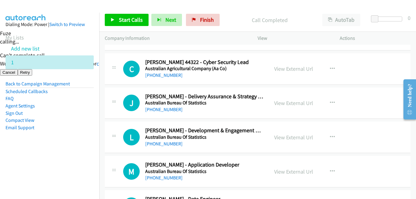
scroll to position [3950, 0]
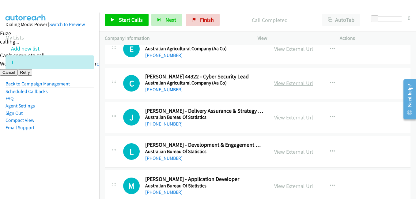
click at [298, 83] on link "View External Url" at bounding box center [293, 83] width 39 height 7
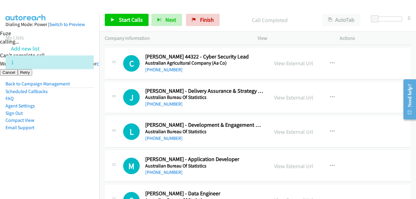
scroll to position [3981, 0]
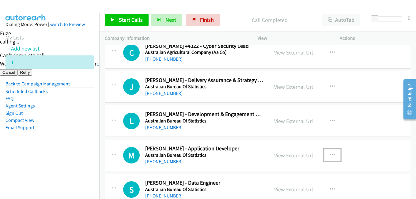
click at [330, 156] on icon "button" at bounding box center [332, 155] width 5 height 5
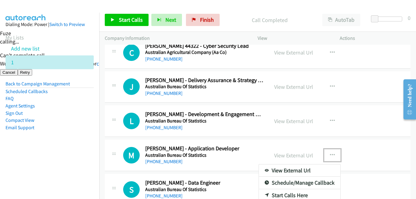
click at [329, 155] on div at bounding box center [208, 99] width 416 height 199
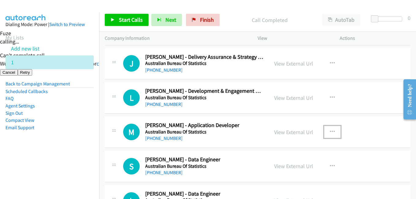
scroll to position [4042, 0]
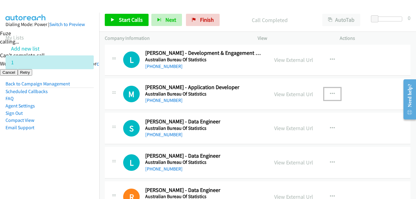
click at [330, 92] on icon "button" at bounding box center [332, 94] width 5 height 5
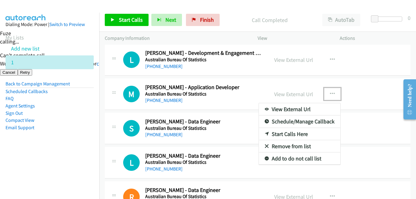
click at [295, 134] on link "Start Calls Here" at bounding box center [299, 134] width 81 height 12
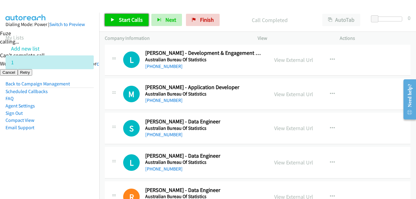
click at [122, 20] on span "Start Calls" at bounding box center [131, 19] width 24 height 7
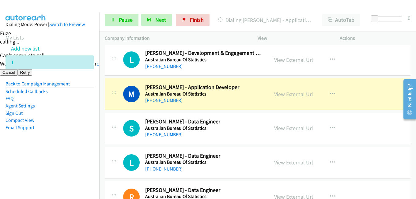
click at [93, 131] on aside "Dialing Mode: Power | Switch to Preview My Lists Add new list 1 Back to Campaig…" at bounding box center [49, 86] width 99 height 146
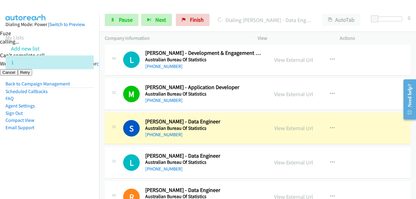
drag, startPoint x: 77, startPoint y: 156, endPoint x: 92, endPoint y: 153, distance: 15.4
click at [77, 156] on aside "Dialing Mode: Power | Switch to Preview My Lists Add new list 1 Back to Campaig…" at bounding box center [49, 86] width 99 height 146
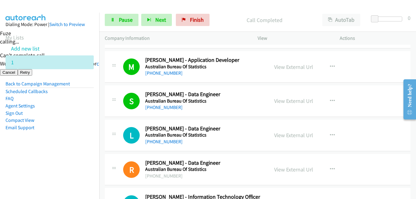
scroll to position [4103, 0]
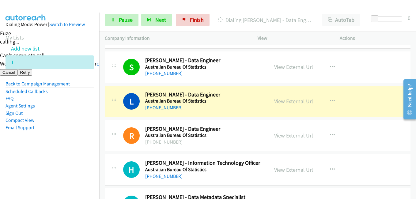
click at [102, 150] on td "R Callback Scheduled [PERSON_NAME] - Data Engineer Australian Bureau Of Statist…" at bounding box center [257, 136] width 317 height 34
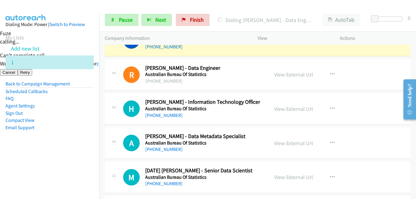
scroll to position [4164, 0]
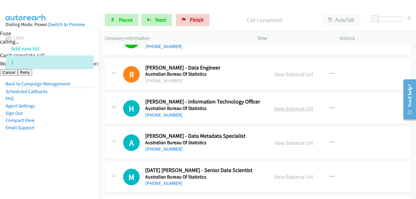
click at [293, 108] on link "View External Url" at bounding box center [293, 108] width 39 height 7
drag, startPoint x: 76, startPoint y: 143, endPoint x: 79, endPoint y: 141, distance: 3.6
click at [76, 143] on aside "Dialing Mode: Power | Switch to Preview My Lists Add new list 1 Back to Campaig…" at bounding box center [49, 86] width 99 height 146
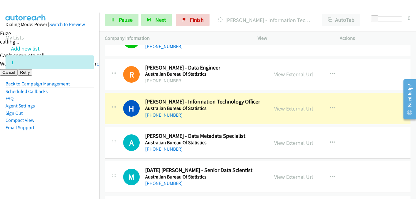
click at [296, 110] on link "View External Url" at bounding box center [293, 108] width 39 height 7
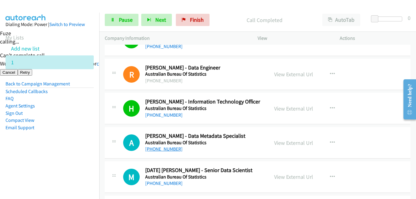
drag, startPoint x: 54, startPoint y: 149, endPoint x: 149, endPoint y: 149, distance: 95.8
click at [55, 149] on aside "Dialing Mode: Power | Switch to Preview My Lists Add new list 1 Back to Campaig…" at bounding box center [49, 86] width 99 height 146
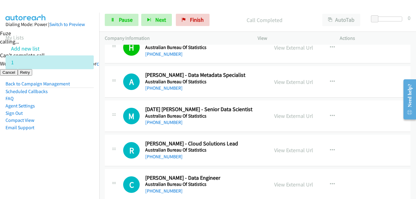
scroll to position [4226, 0]
click at [91, 156] on aside "Dialing Mode: Power | Switch to Preview My Lists Add new list 1 Back to Campaig…" at bounding box center [49, 86] width 99 height 146
drag, startPoint x: 83, startPoint y: 159, endPoint x: 133, endPoint y: 148, distance: 51.0
click at [84, 158] on aside "Dialing Mode: Power | Switch to Preview My Lists Add new list 1 Back to Campaig…" at bounding box center [49, 86] width 99 height 146
click at [304, 116] on link "View External Url" at bounding box center [293, 115] width 39 height 7
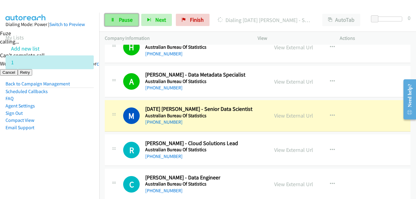
click at [122, 21] on span "Pause" at bounding box center [126, 19] width 14 height 7
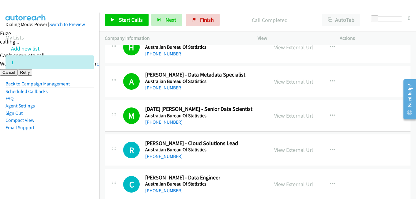
click at [61, 171] on nav "Dialing Mode: Power | Switch to Preview My Lists Add new list 1 Back to Campaig…" at bounding box center [50, 112] width 100 height 199
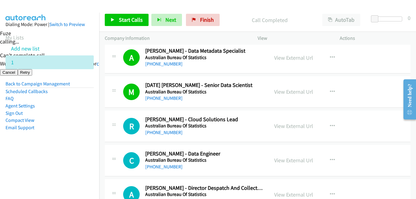
scroll to position [4256, 0]
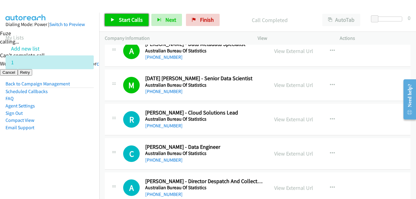
click at [126, 16] on link "Start Calls" at bounding box center [127, 20] width 44 height 12
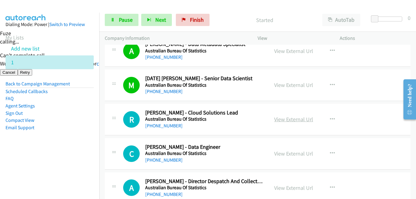
click at [295, 119] on link "View External Url" at bounding box center [293, 119] width 39 height 7
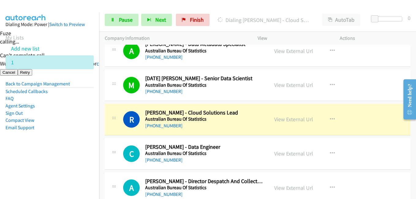
scroll to position [4287, 0]
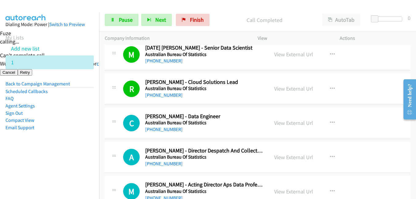
drag, startPoint x: 62, startPoint y: 156, endPoint x: 128, endPoint y: 156, distance: 65.8
click at [62, 156] on aside "Dialing Mode: Power | Switch to Preview My Lists Add new list 1 Back to Campaig…" at bounding box center [49, 86] width 99 height 146
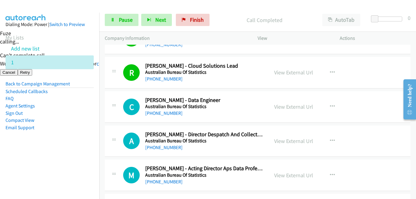
scroll to position [4318, 0]
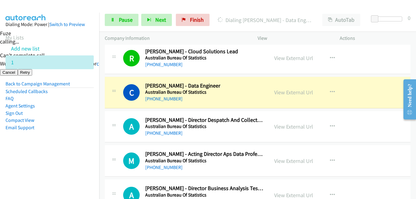
drag, startPoint x: 90, startPoint y: 122, endPoint x: 95, endPoint y: 122, distance: 5.3
click at [89, 123] on aside "Dialing Mode: Power | Switch to Preview My Lists Add new list 1 Back to Campaig…" at bounding box center [49, 86] width 99 height 146
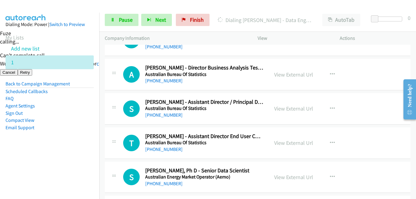
scroll to position [4440, 0]
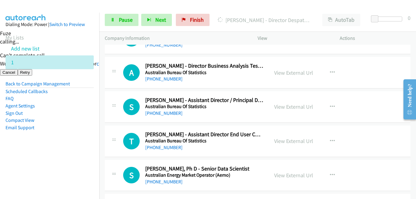
click at [34, 143] on aside "Dialing Mode: Power | Switch to Preview My Lists Add new list 1 Back to Campaig…" at bounding box center [49, 86] width 99 height 146
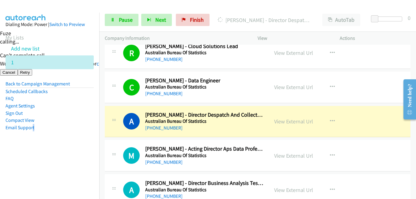
scroll to position [4348, 0]
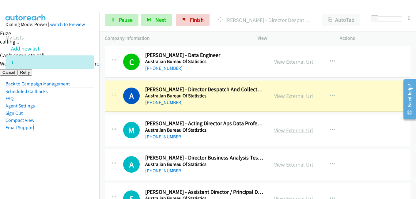
click at [295, 130] on link "View External Url" at bounding box center [293, 130] width 39 height 7
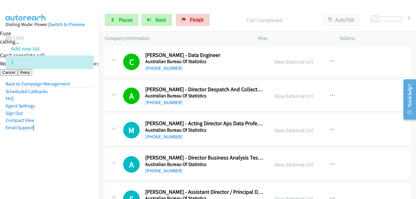
click at [59, 128] on li "Email Support" at bounding box center [50, 127] width 88 height 7
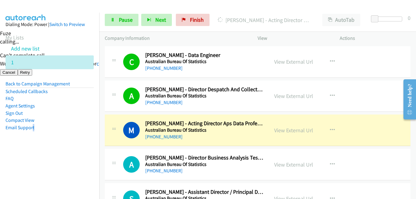
drag, startPoint x: 44, startPoint y: 163, endPoint x: 49, endPoint y: 161, distance: 5.6
click at [44, 163] on nav "Dialing Mode: Power | Switch to Preview My Lists Add new list 1 Back to Campaig…" at bounding box center [50, 112] width 100 height 199
click at [291, 132] on link "View External Url" at bounding box center [293, 130] width 39 height 7
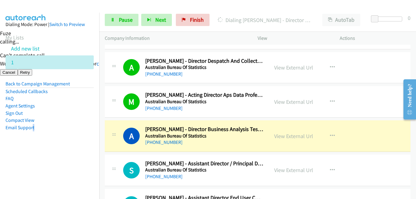
scroll to position [4409, 0]
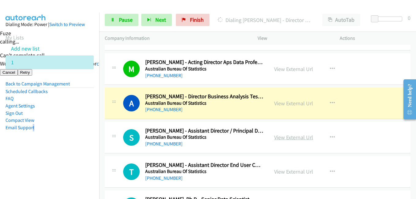
click at [297, 136] on link "View External Url" at bounding box center [293, 137] width 39 height 7
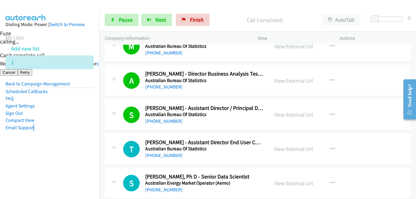
scroll to position [4471, 0]
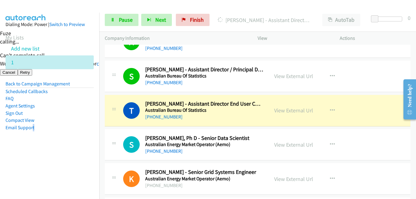
drag, startPoint x: 68, startPoint y: 149, endPoint x: 189, endPoint y: 146, distance: 120.7
click at [69, 149] on aside "Dialing Mode: Power | Switch to Preview My Lists Add new list 1 Back to Campaig…" at bounding box center [49, 86] width 99 height 146
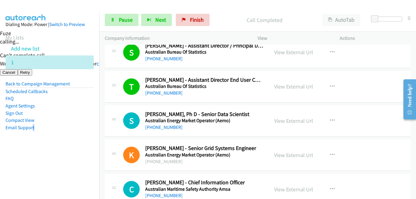
scroll to position [4501, 0]
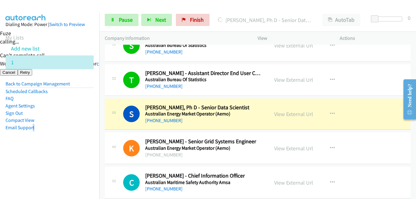
drag, startPoint x: 91, startPoint y: 155, endPoint x: 115, endPoint y: 150, distance: 24.3
click at [91, 155] on aside "Dialing Mode: Power | Switch to Preview My Lists Add new list 1 Back to Campaig…" at bounding box center [49, 86] width 99 height 146
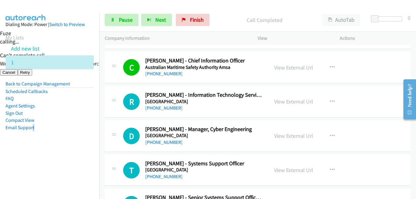
scroll to position [4624, 0]
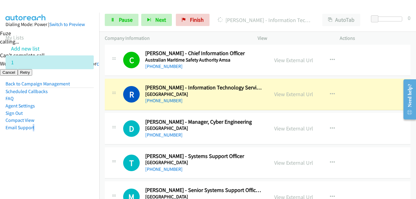
click at [85, 153] on aside "Dialing Mode: Power | Switch to Preview My Lists Add new list 1 Back to Campaig…" at bounding box center [49, 86] width 99 height 146
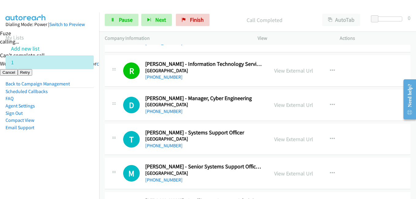
scroll to position [4685, 0]
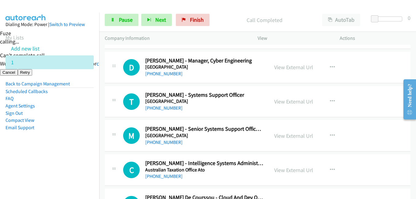
click at [93, 131] on aside "Dialing Mode: Power | Switch to Preview My Lists Add new list 1 Back to Campaig…" at bounding box center [49, 86] width 99 height 146
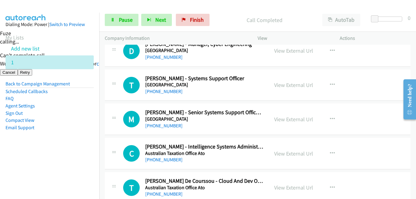
scroll to position [4716, 0]
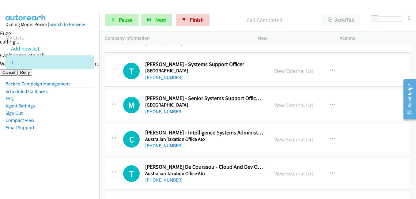
click at [70, 173] on nav "Dialing Mode: Power | Switch to Preview My Lists Add new list 1 Back to Campaig…" at bounding box center [50, 112] width 100 height 199
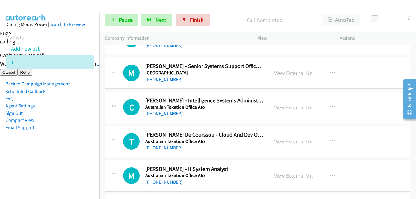
scroll to position [4746, 0]
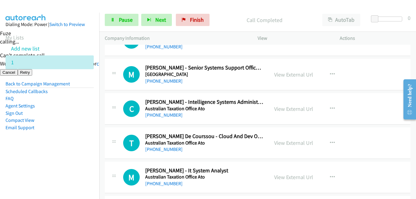
drag, startPoint x: 60, startPoint y: 139, endPoint x: 64, endPoint y: 137, distance: 4.5
click at [60, 139] on aside "Dialing Mode: Power | Switch to Preview My Lists Add new list 1 Back to Campaig…" at bounding box center [49, 86] width 99 height 146
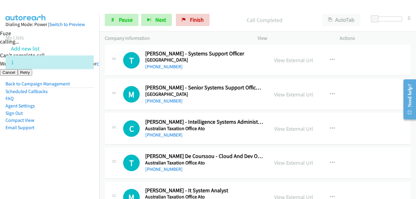
scroll to position [4716, 0]
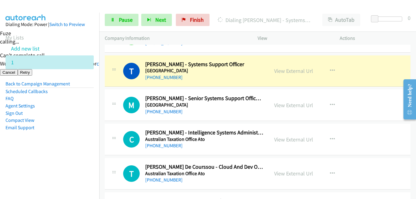
click at [77, 155] on aside "Dialing Mode: Power | Switch to Preview My Lists Add new list 1 Back to Campaig…" at bounding box center [49, 86] width 99 height 146
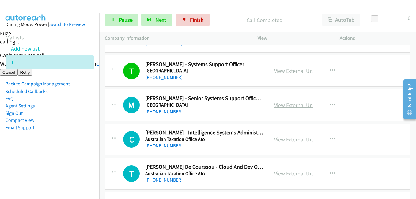
click at [297, 104] on link "View External Url" at bounding box center [293, 105] width 39 height 7
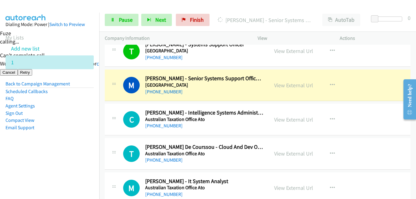
scroll to position [4746, 0]
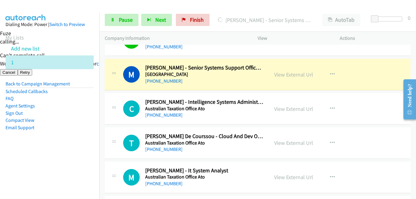
click at [75, 151] on aside "Dialing Mode: Power | Switch to Preview My Lists Add new list 1 Back to Campaig…" at bounding box center [49, 86] width 99 height 146
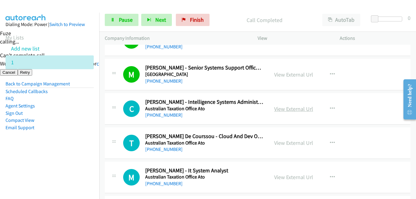
click at [292, 107] on link "View External Url" at bounding box center [293, 108] width 39 height 7
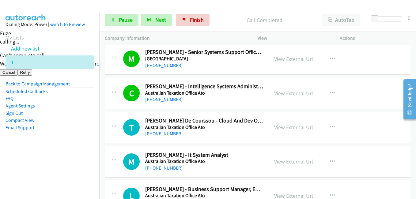
scroll to position [4777, 0]
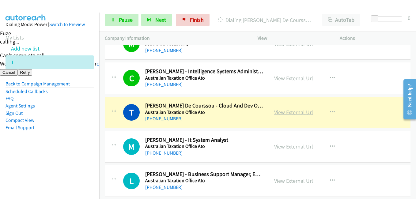
click at [293, 113] on link "View External Url" at bounding box center [293, 112] width 39 height 7
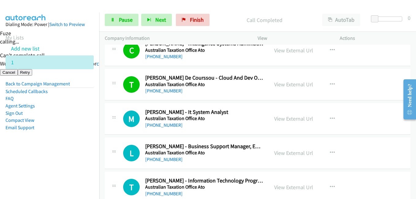
scroll to position [4838, 0]
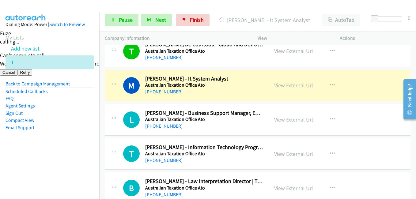
click at [70, 168] on nav "Dialing Mode: Power | Switch to Preview My Lists Add new list 1 Back to Campaig…" at bounding box center [50, 112] width 100 height 199
click at [61, 147] on aside "Dialing Mode: Power | Switch to Preview My Lists Add new list 1 Back to Campaig…" at bounding box center [49, 86] width 99 height 146
click at [294, 84] on link "View External Url" at bounding box center [293, 85] width 39 height 7
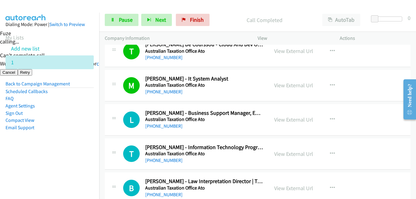
drag, startPoint x: 77, startPoint y: 140, endPoint x: 79, endPoint y: 137, distance: 3.3
click at [77, 140] on aside "Dialing Mode: Power | Switch to Preview My Lists Add new list 1 Back to Campaig…" at bounding box center [49, 86] width 99 height 146
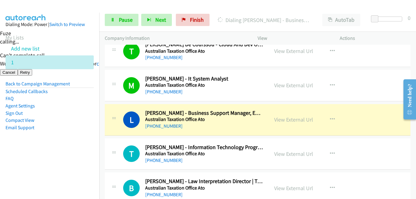
scroll to position [4869, 0]
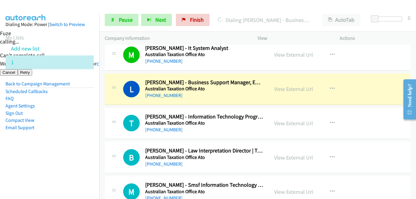
drag, startPoint x: 67, startPoint y: 160, endPoint x: 121, endPoint y: 145, distance: 56.1
click at [67, 160] on nav "Dialing Mode: Power | Switch to Preview My Lists Add new list 1 Back to Campaig…" at bounding box center [50, 112] width 100 height 199
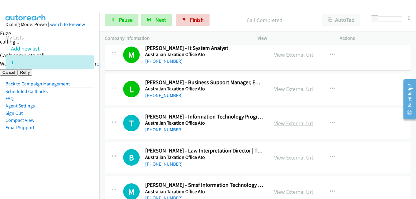
click at [301, 121] on link "View External Url" at bounding box center [293, 123] width 39 height 7
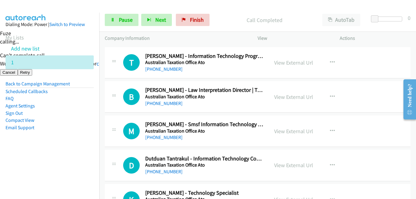
scroll to position [4930, 0]
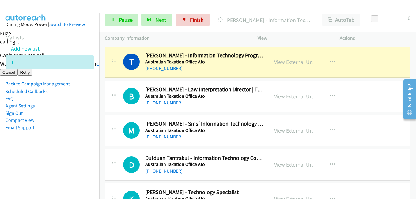
click at [78, 140] on aside "Dialing Mode: Power | Switch to Preview My Lists Add new list 1 Back to Campaig…" at bounding box center [49, 86] width 99 height 146
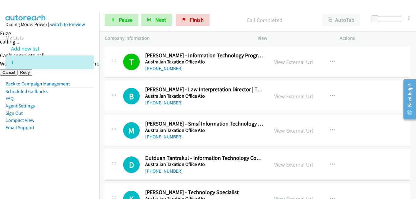
drag, startPoint x: 90, startPoint y: 139, endPoint x: 92, endPoint y: 134, distance: 6.3
click at [90, 139] on aside "Dialing Mode: Power | Switch to Preview My Lists Add new list 1 Back to Campaig…" at bounding box center [49, 86] width 99 height 146
click at [127, 19] on span "Pause" at bounding box center [126, 19] width 14 height 7
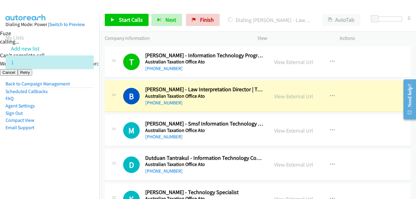
drag, startPoint x: 83, startPoint y: 152, endPoint x: 87, endPoint y: 151, distance: 4.9
click at [83, 152] on aside "Dialing Mode: Power | Switch to Preview My Lists Add new list 1 Back to Campaig…" at bounding box center [49, 86] width 99 height 146
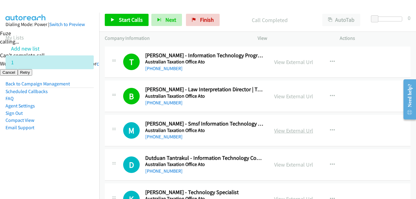
click at [293, 130] on link "View External Url" at bounding box center [293, 130] width 39 height 7
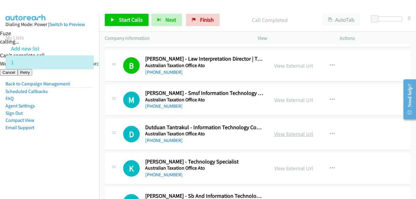
click at [298, 134] on link "View External Url" at bounding box center [293, 133] width 39 height 7
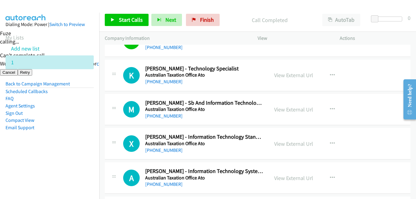
scroll to position [5083, 0]
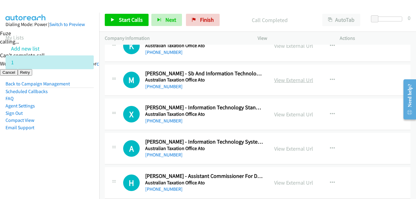
click at [294, 79] on link "View External Url" at bounding box center [293, 80] width 39 height 7
click at [302, 113] on link "View External Url" at bounding box center [293, 114] width 39 height 7
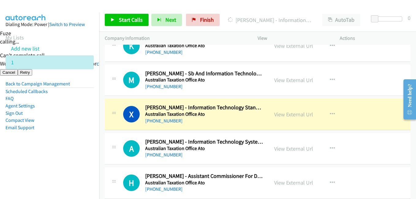
click at [81, 156] on aside "Dialing Mode: Power | Switch to Preview My Lists Add new list 1 Back to Campaig…" at bounding box center [49, 86] width 99 height 146
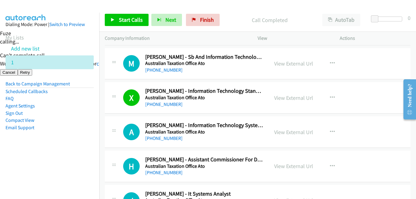
scroll to position [5114, 0]
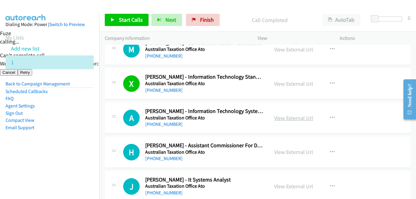
click at [309, 118] on link "View External Url" at bounding box center [293, 118] width 39 height 7
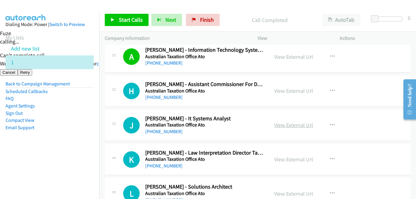
scroll to position [5195, 0]
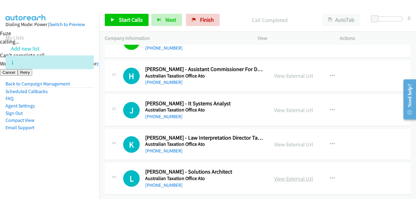
click at [299, 175] on link "View External Url" at bounding box center [293, 178] width 39 height 7
click at [286, 107] on link "View External Url" at bounding box center [293, 110] width 39 height 7
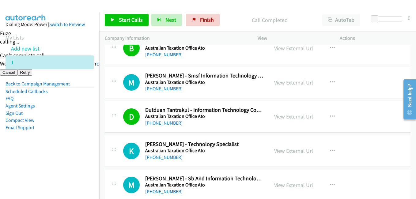
scroll to position [4980, 0]
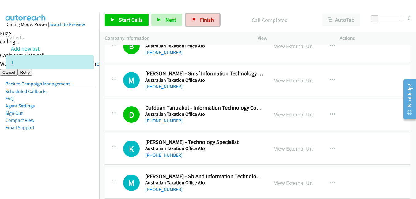
drag, startPoint x: 208, startPoint y: 18, endPoint x: 241, endPoint y: 28, distance: 34.4
click at [208, 18] on span "Finish" at bounding box center [207, 19] width 14 height 7
